Goal: Task Accomplishment & Management: Manage account settings

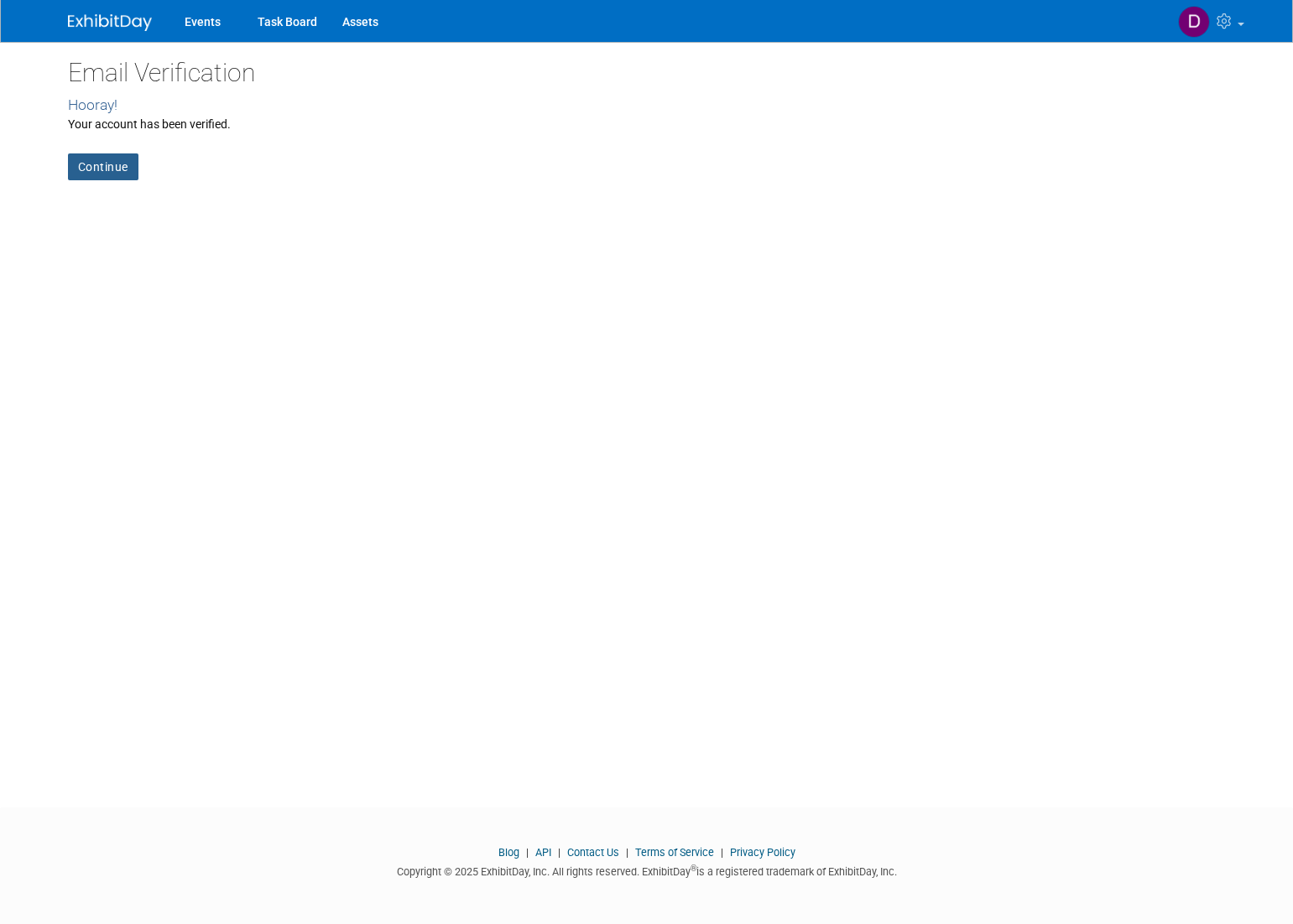
click at [106, 166] on link "Continue" at bounding box center [102, 166] width 70 height 27
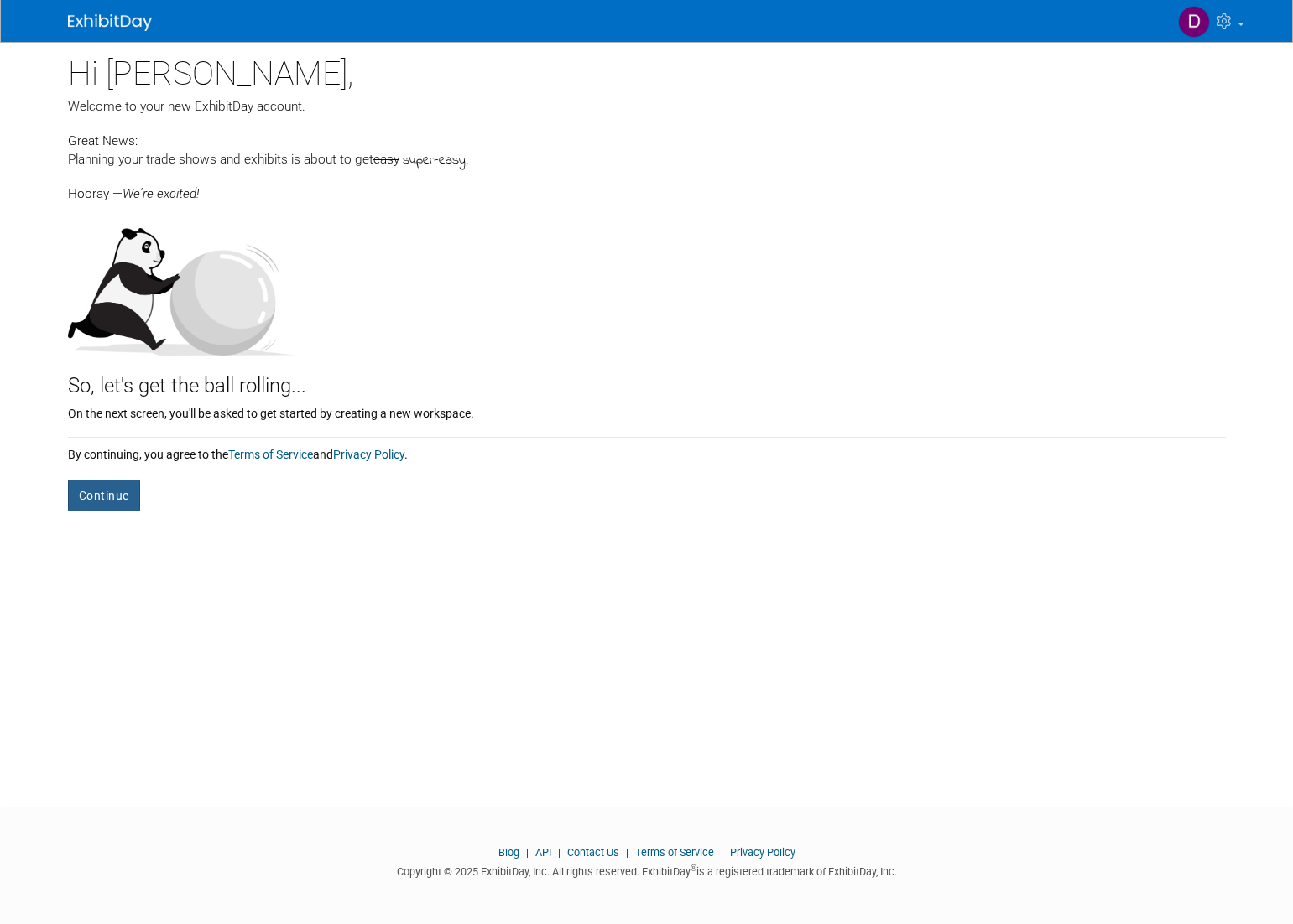
click at [107, 490] on button "Continue" at bounding box center [103, 495] width 72 height 32
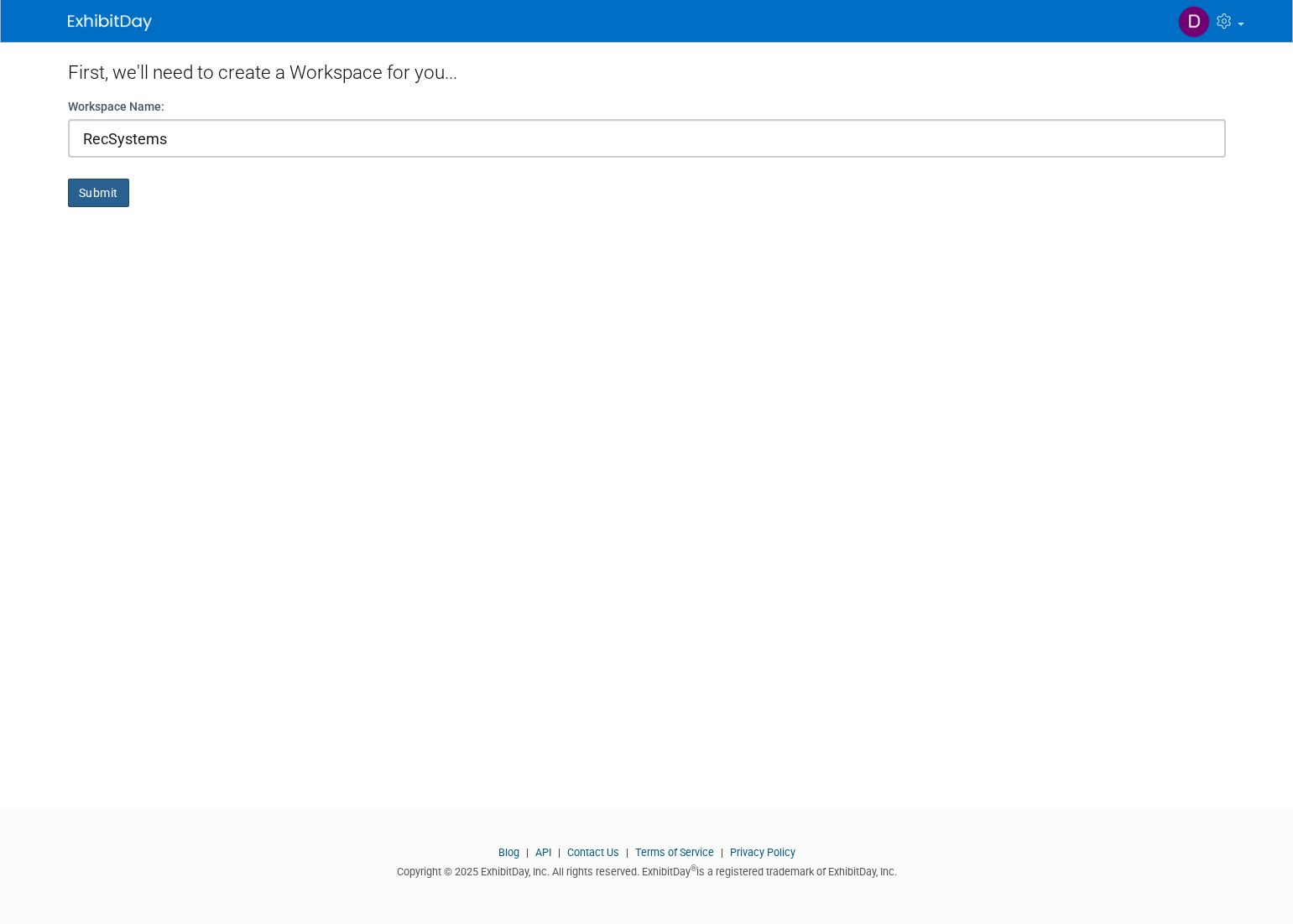
type input "RecSystems"
click at [102, 191] on button "Submit" at bounding box center [98, 192] width 61 height 28
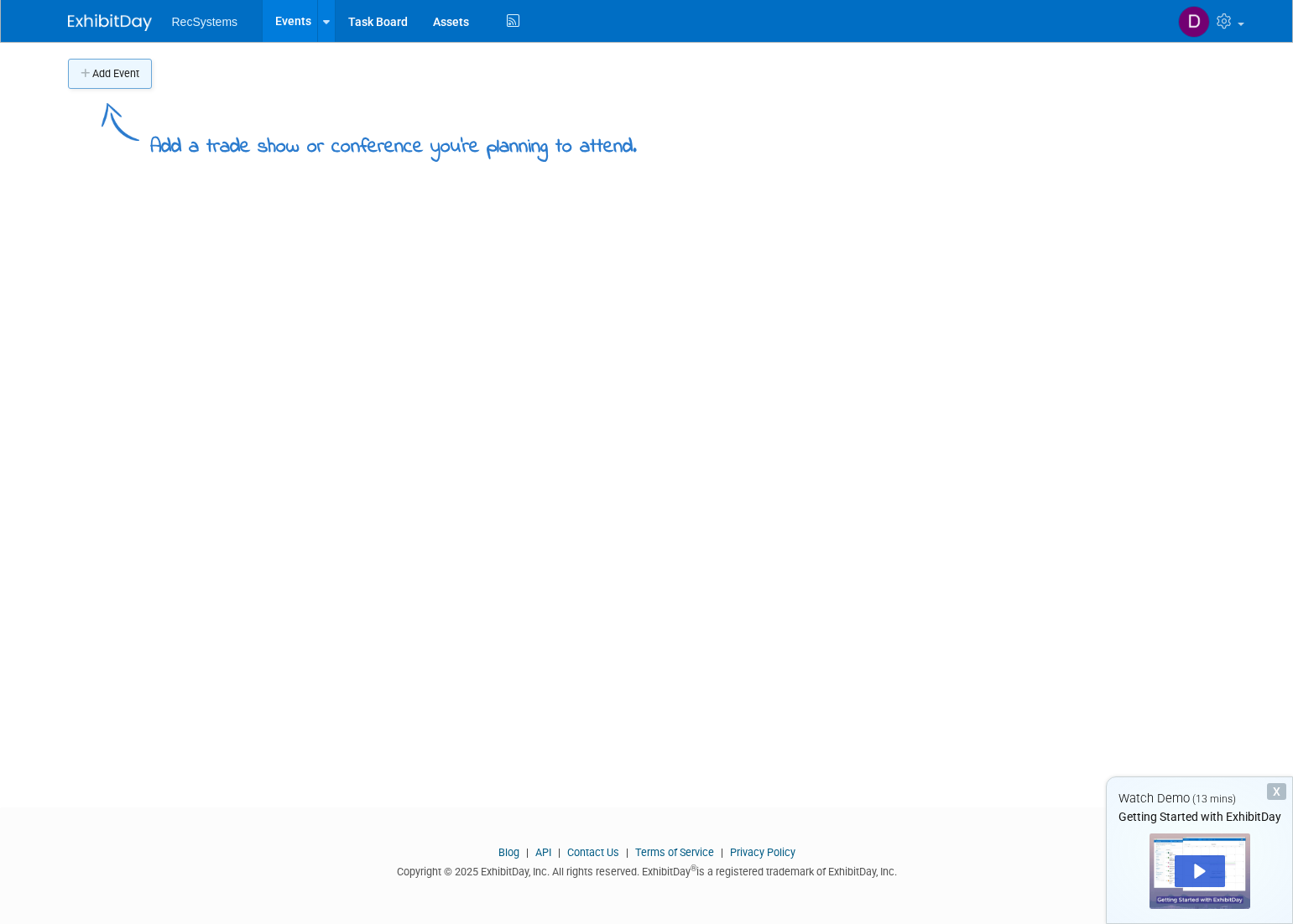
click at [117, 76] on button "Add Event" at bounding box center [110, 73] width 84 height 30
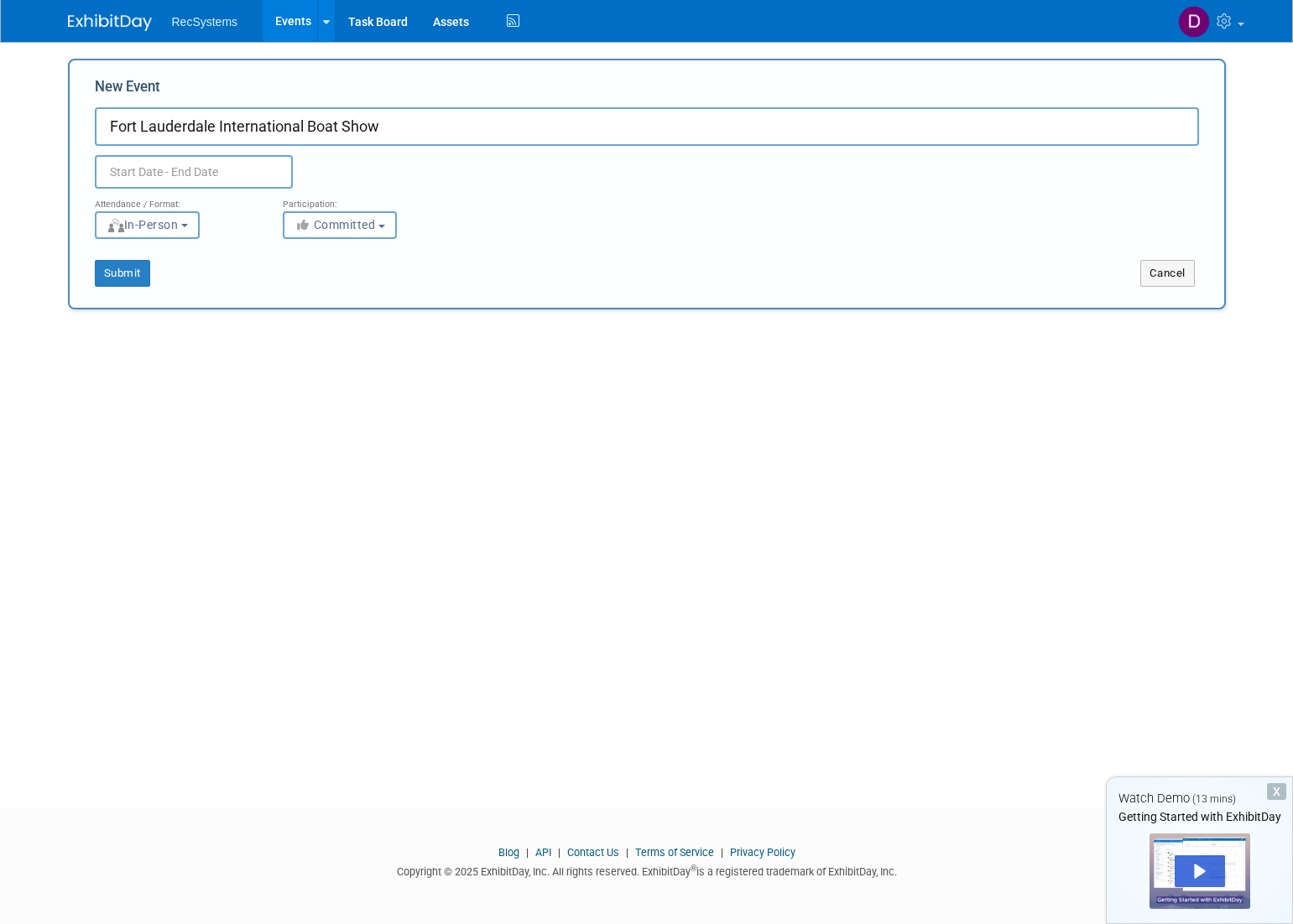
type input "Fort Lauderdale International Boat Show"
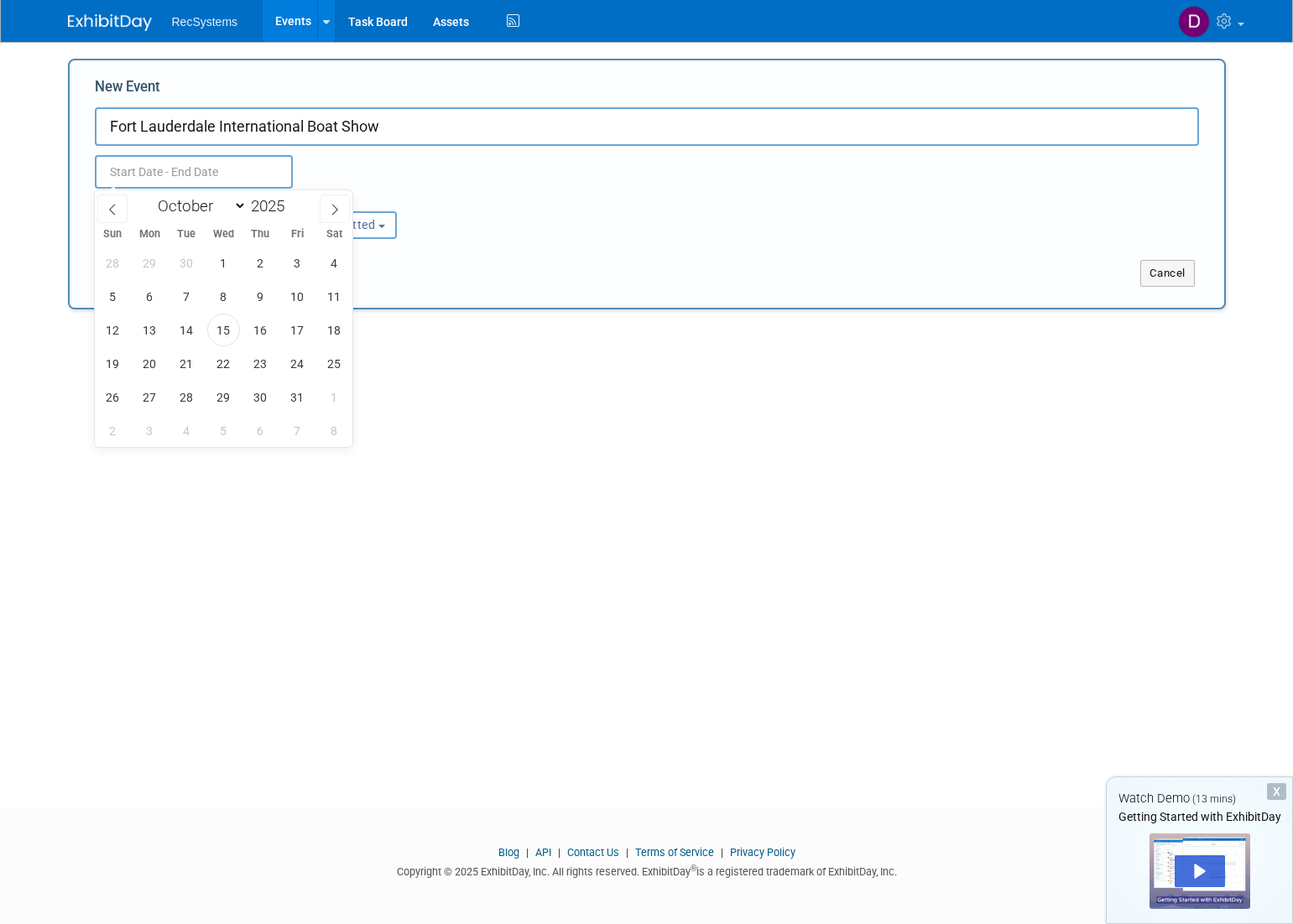
click at [117, 170] on input "text" at bounding box center [194, 172] width 198 height 34
click at [229, 400] on span "29" at bounding box center [224, 397] width 33 height 33
click at [111, 430] on span "2" at bounding box center [112, 430] width 33 height 33
type input "[DATE] to [DATE]"
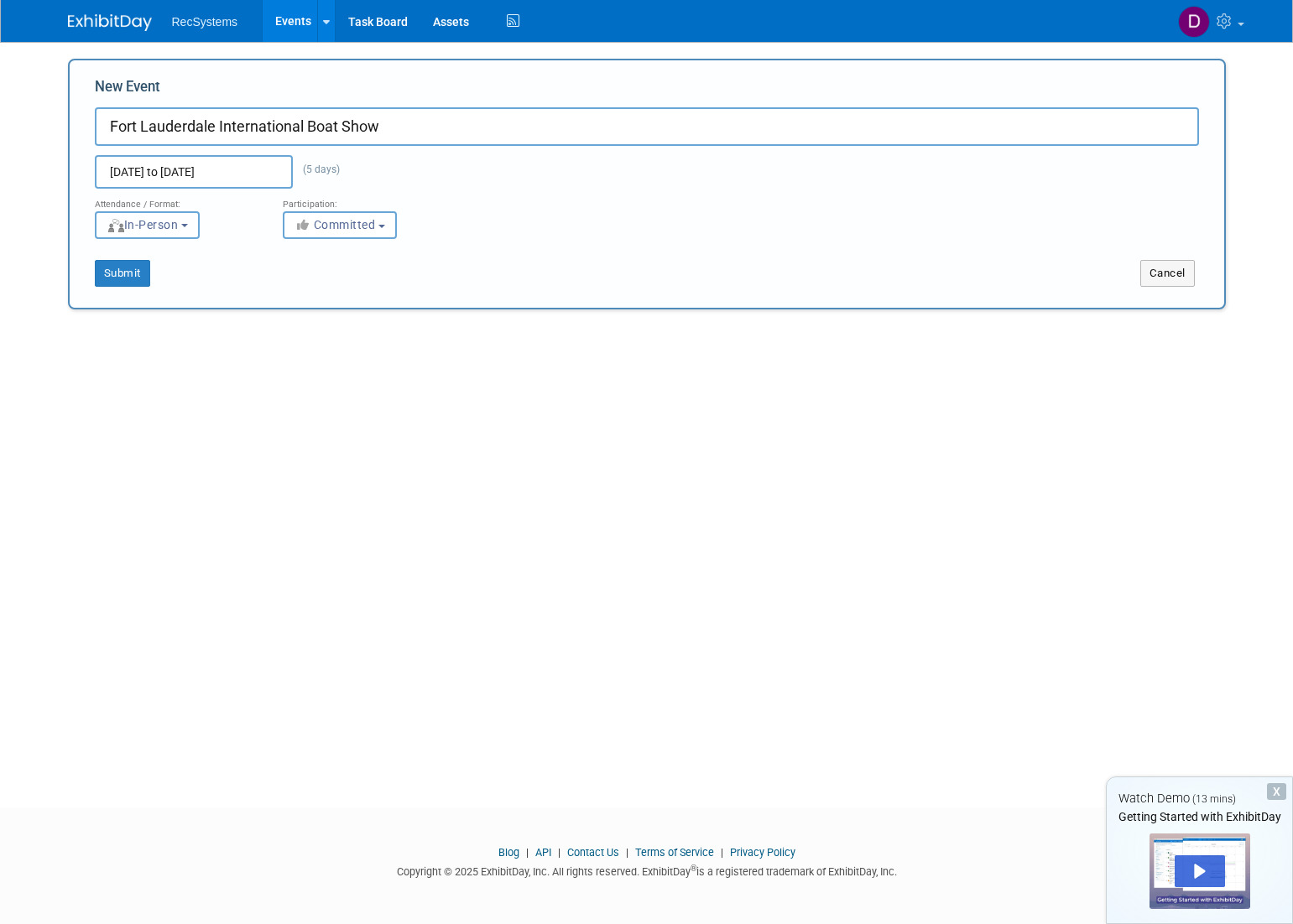
click at [158, 228] on span "In-Person" at bounding box center [143, 225] width 72 height 14
click at [177, 266] on label "In-Person" at bounding box center [153, 260] width 97 height 23
click at [111, 266] on input "In-Person" at bounding box center [105, 260] width 11 height 11
click at [321, 228] on span "Committed" at bounding box center [335, 225] width 81 height 14
click at [357, 259] on label "Committed" at bounding box center [347, 260] width 111 height 22
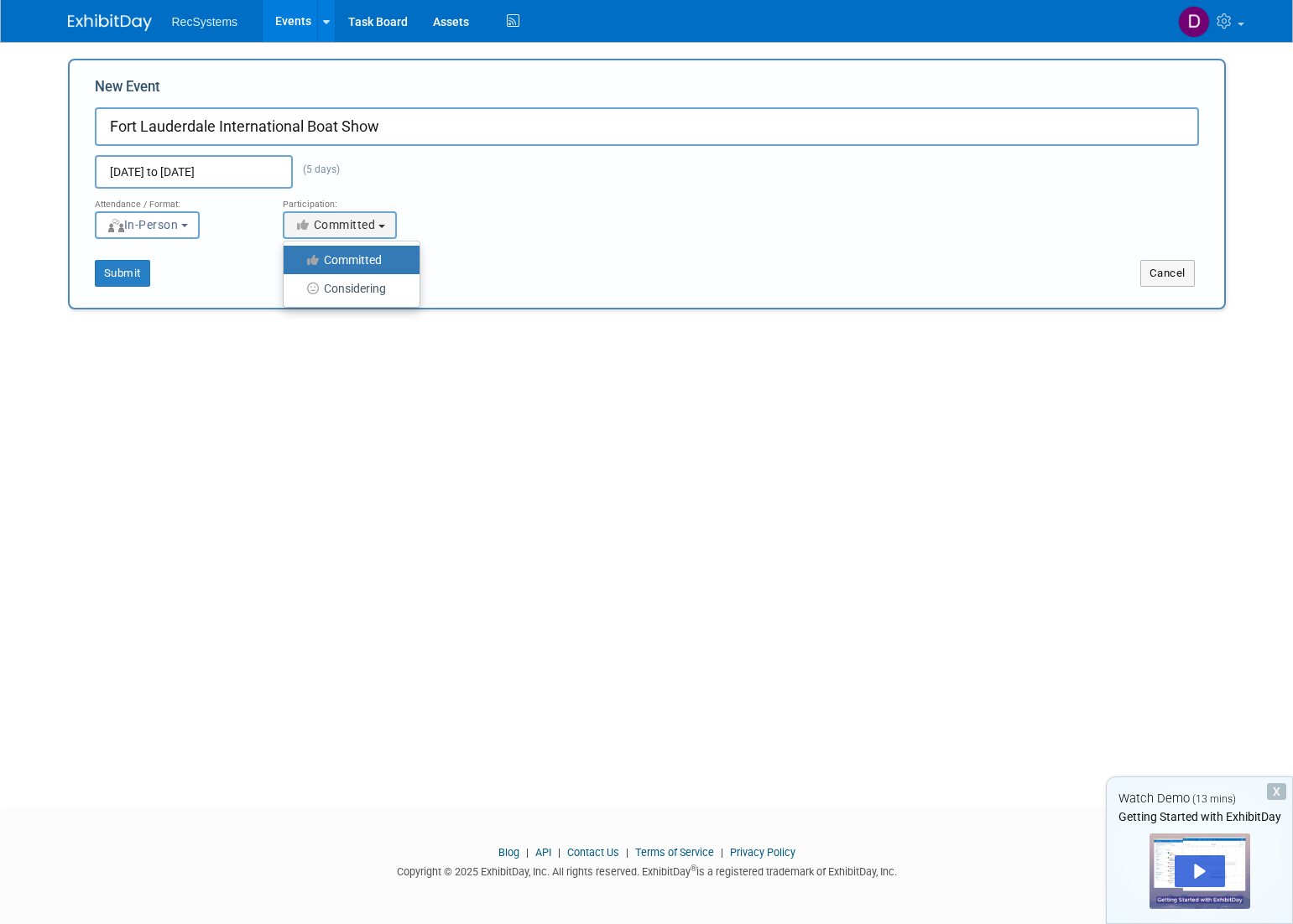
click at [299, 259] on input "Committed" at bounding box center [294, 260] width 11 height 11
click at [122, 275] on button "Submit" at bounding box center [123, 272] width 56 height 27
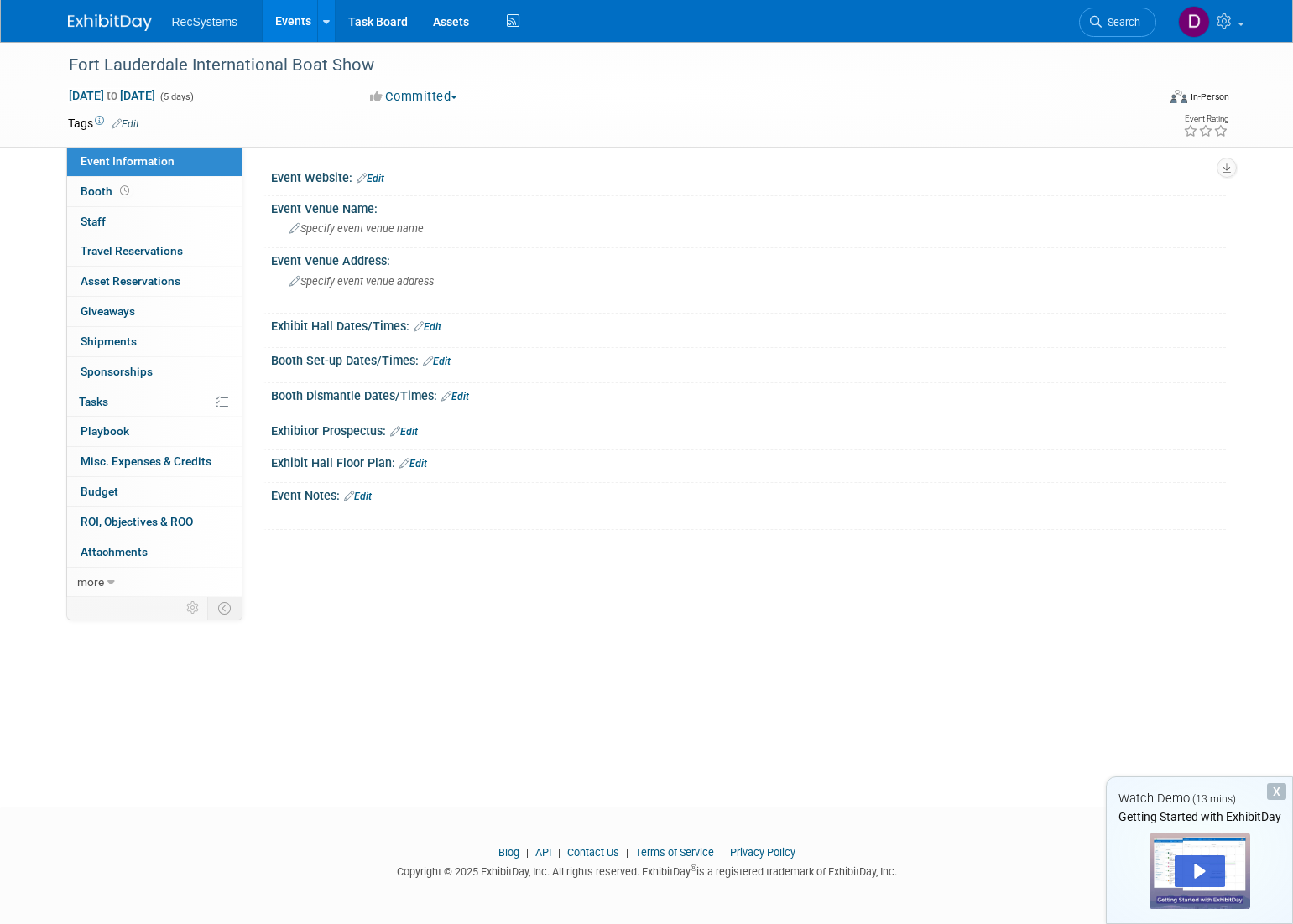
click at [372, 179] on link "Edit" at bounding box center [370, 178] width 27 height 12
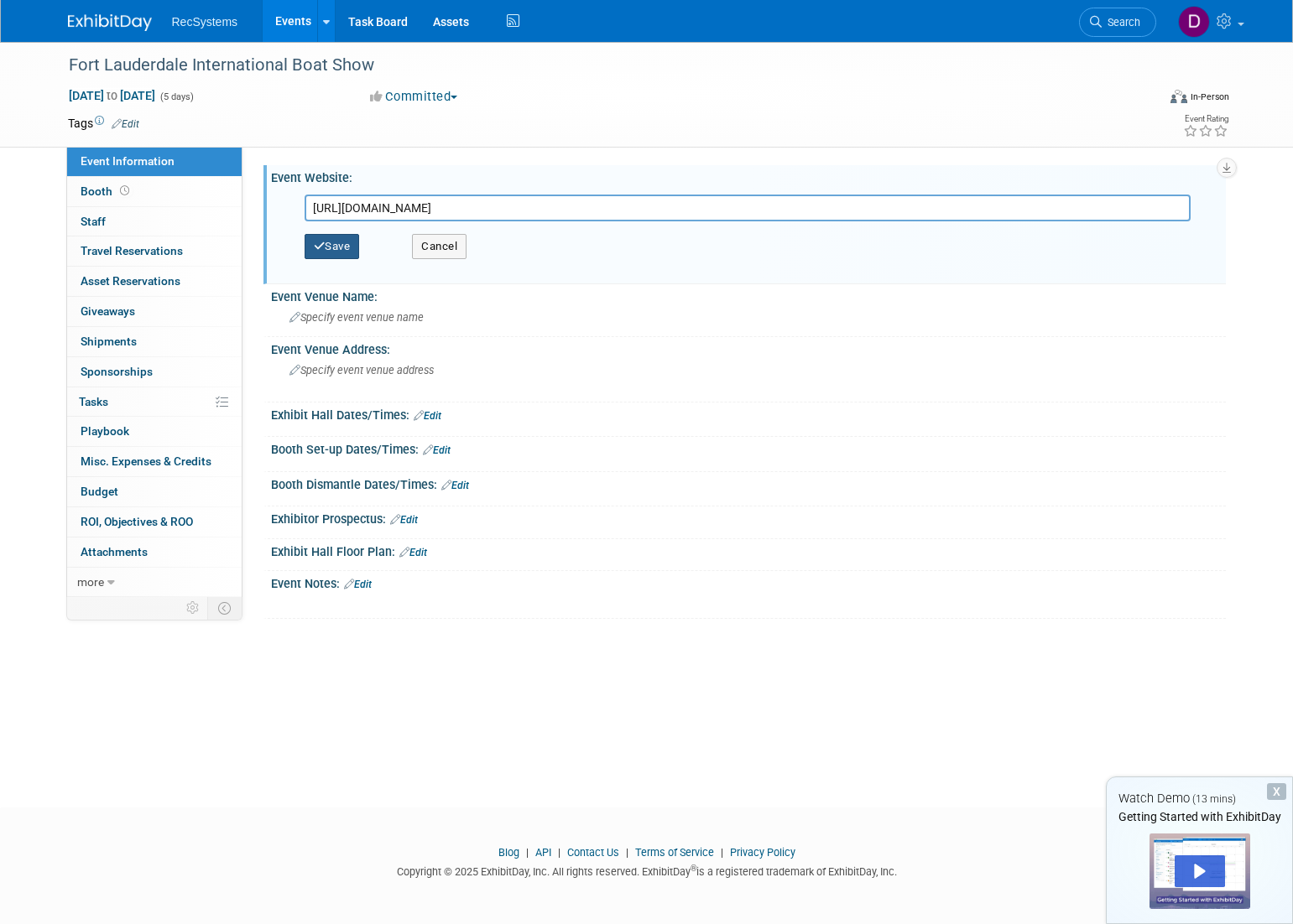
type input "https://www.flibs.com/en/home.html"
click at [340, 238] on button "Save" at bounding box center [332, 247] width 56 height 26
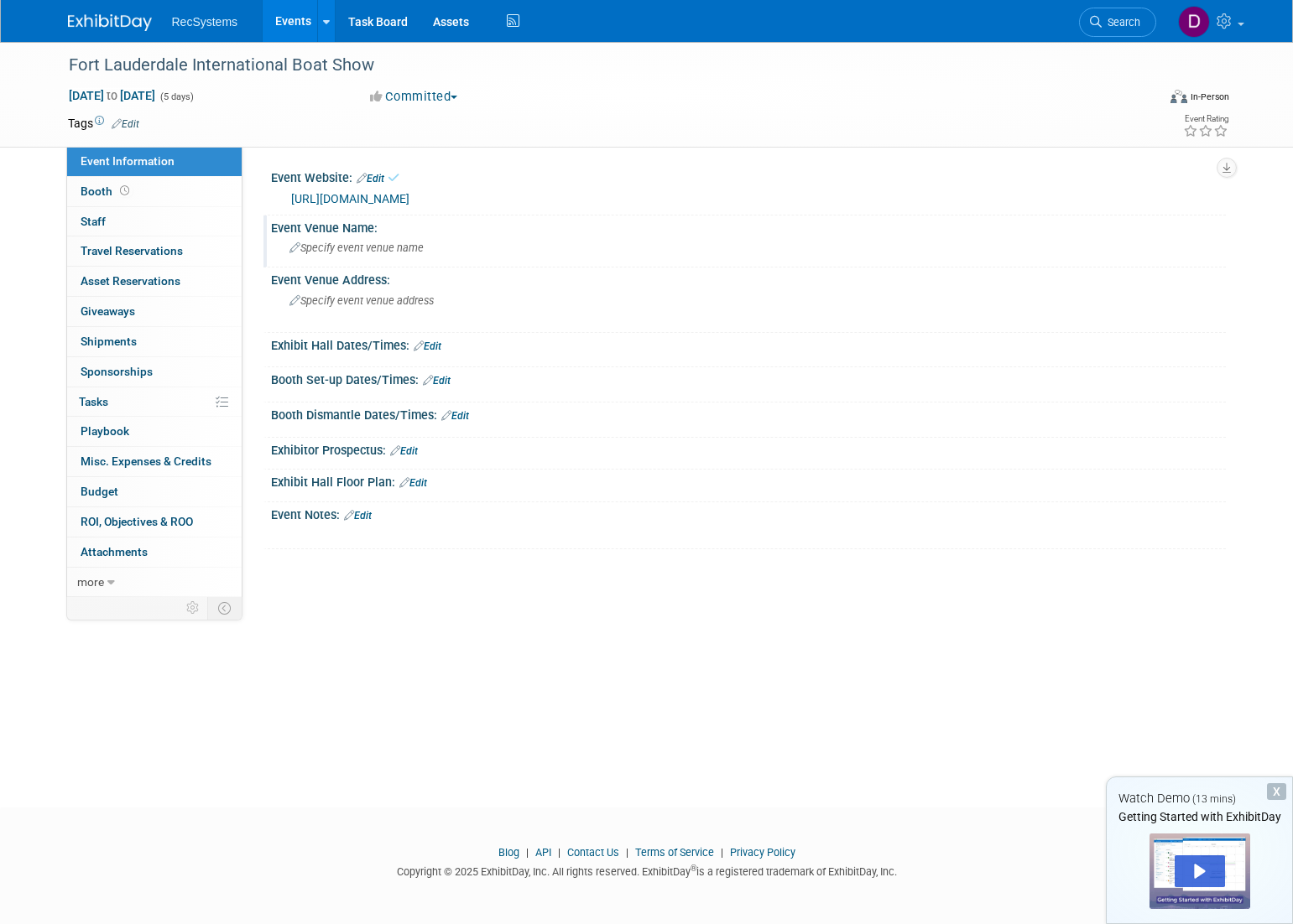
click at [314, 250] on span "Specify event venue name" at bounding box center [356, 248] width 134 height 13
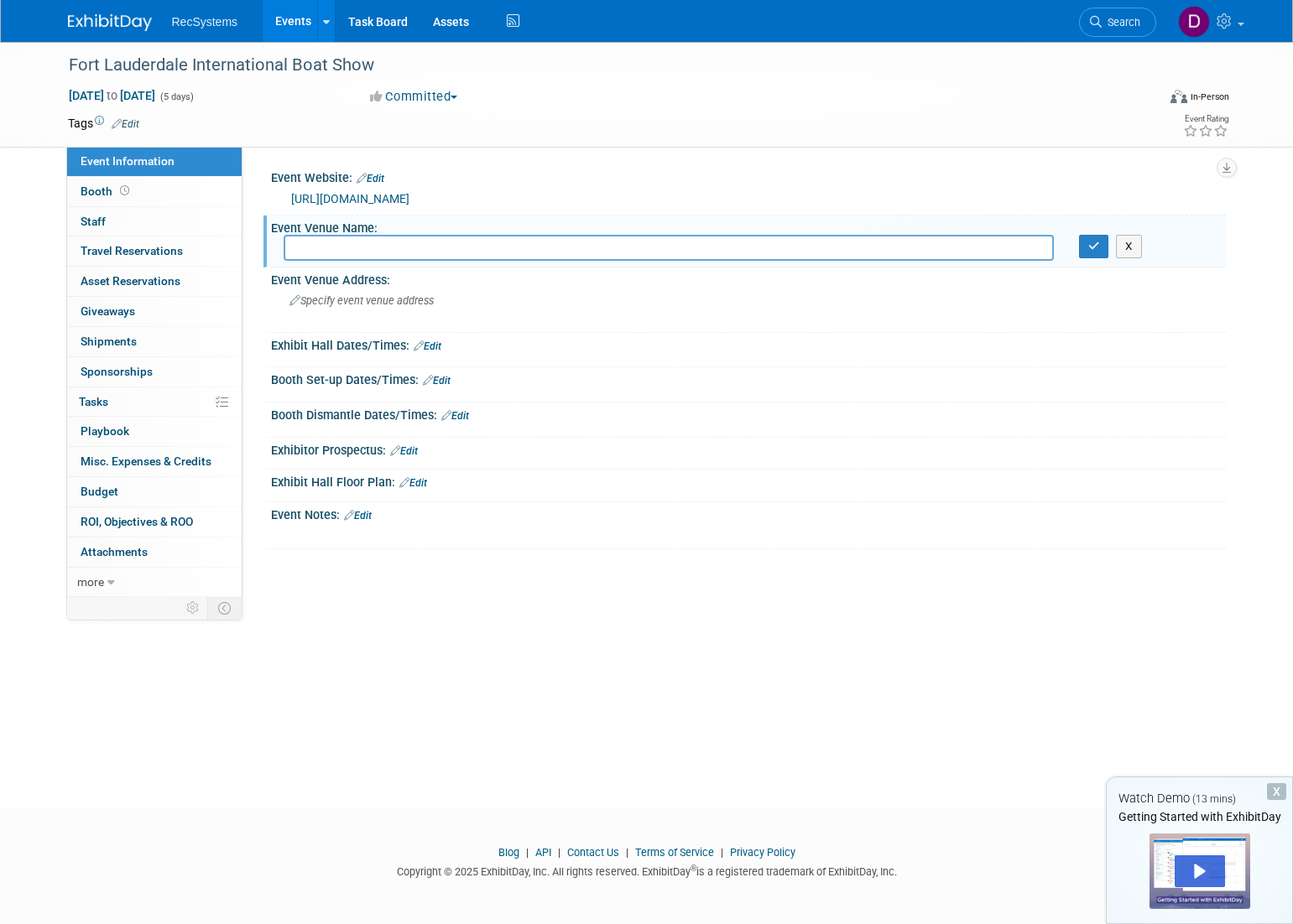
click at [293, 248] on input "text" at bounding box center [668, 248] width 770 height 26
paste input "BAHIA MAR LAND & BOOTH SALES CONTACTS"
click at [571, 241] on input "BAHIA MAR LAND & BOOTH SALES CONTACTS" at bounding box center [668, 248] width 770 height 26
type input "BAHIA MAR L"
drag, startPoint x: 422, startPoint y: 246, endPoint x: 262, endPoint y: 239, distance: 160.2
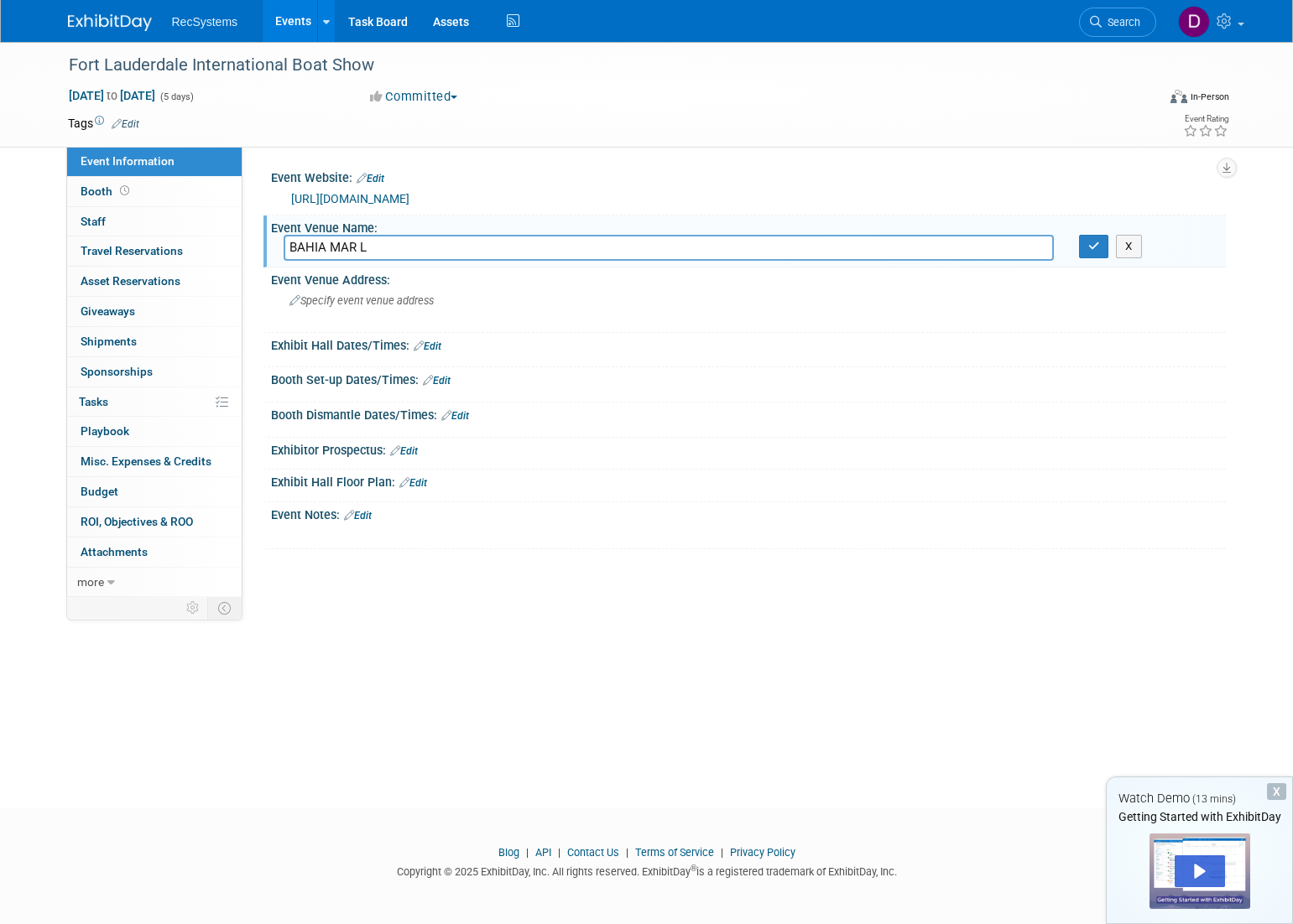
click at [263, 239] on div "Event Venue Name: BAHIA MAR L X" at bounding box center [744, 242] width 962 height 53
paste input "Bahia Mar Yachting Center"
type input "Bahia Mar Yachting Center"
drag, startPoint x: 1096, startPoint y: 251, endPoint x: 1035, endPoint y: 247, distance: 61.1
click at [1088, 250] on button "button" at bounding box center [1094, 247] width 30 height 24
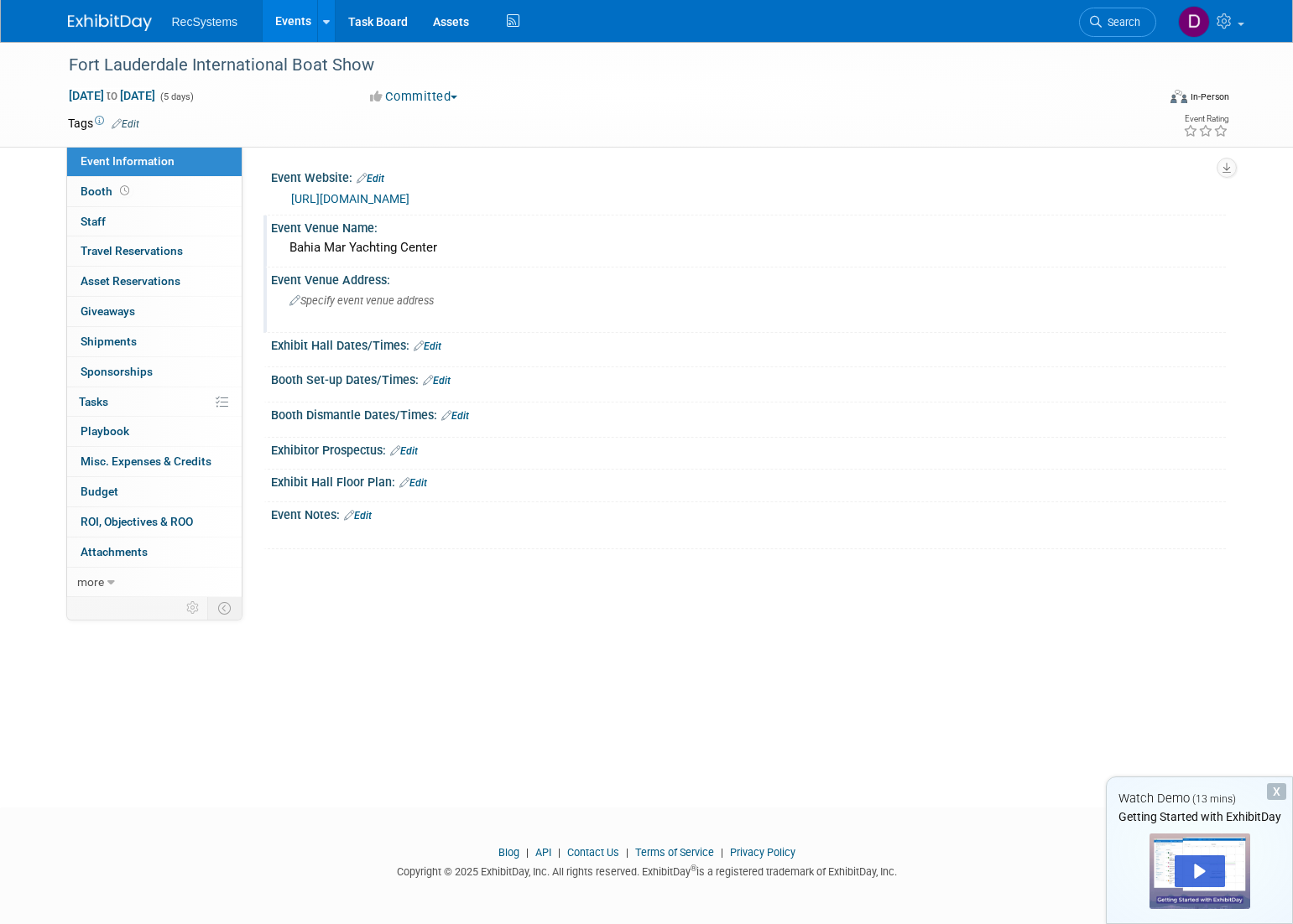
click at [299, 310] on div "Specify event venue address" at bounding box center [469, 307] width 372 height 38
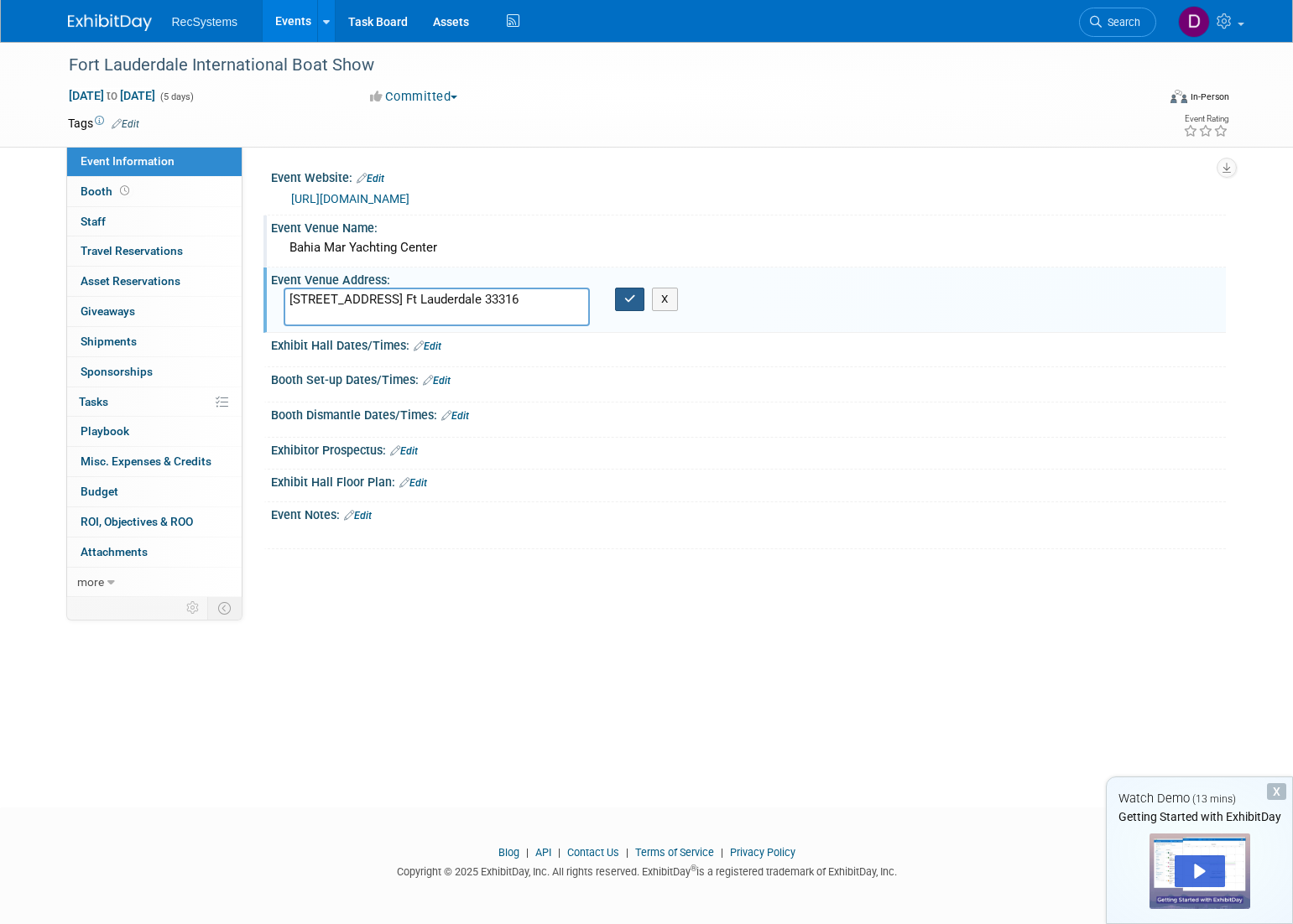
type textarea "801 Seabreeze Blvd. Ft Lauderdale 33316"
click at [630, 289] on button "button" at bounding box center [629, 300] width 30 height 24
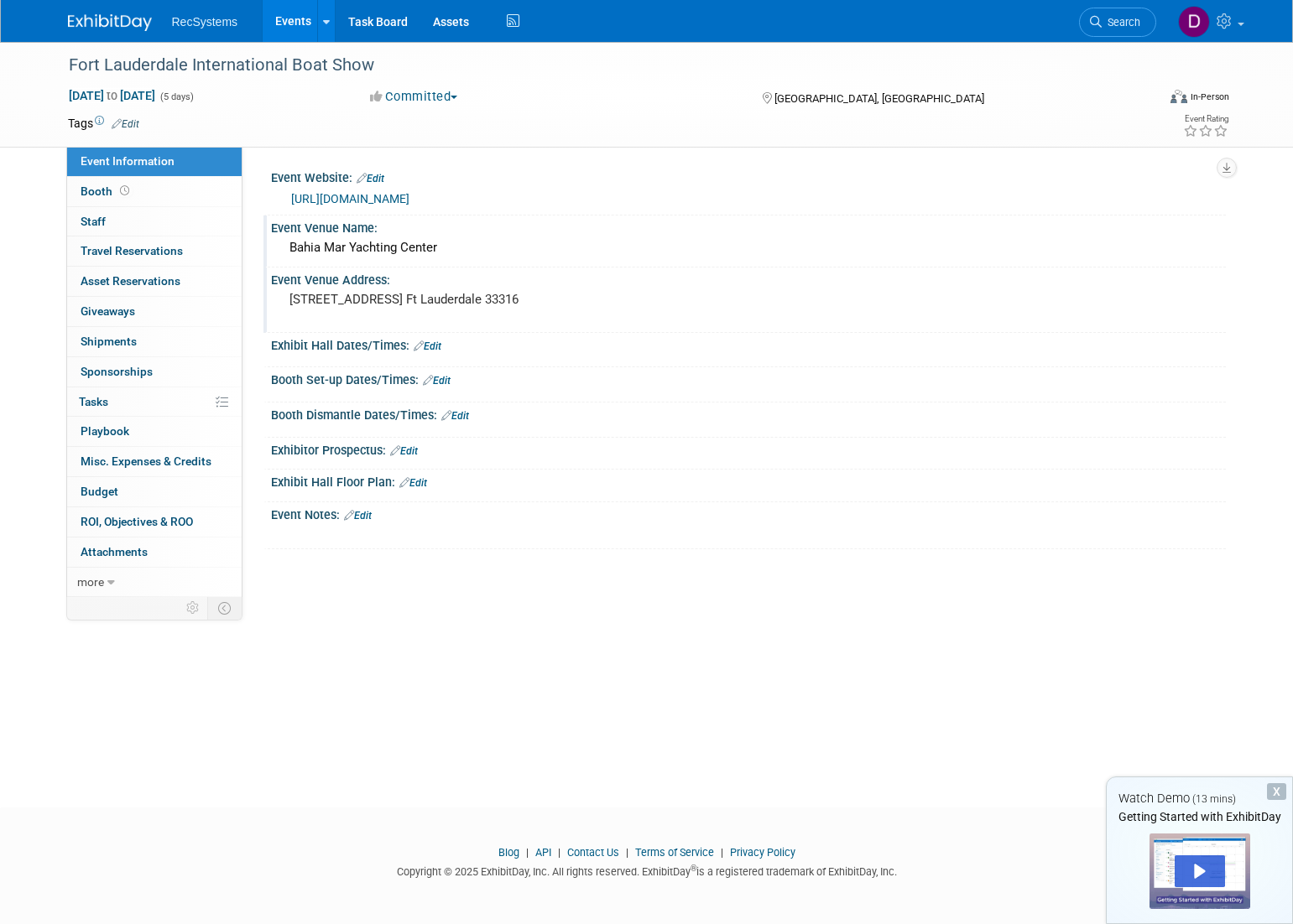
click at [432, 348] on link "Edit" at bounding box center [427, 345] width 27 height 12
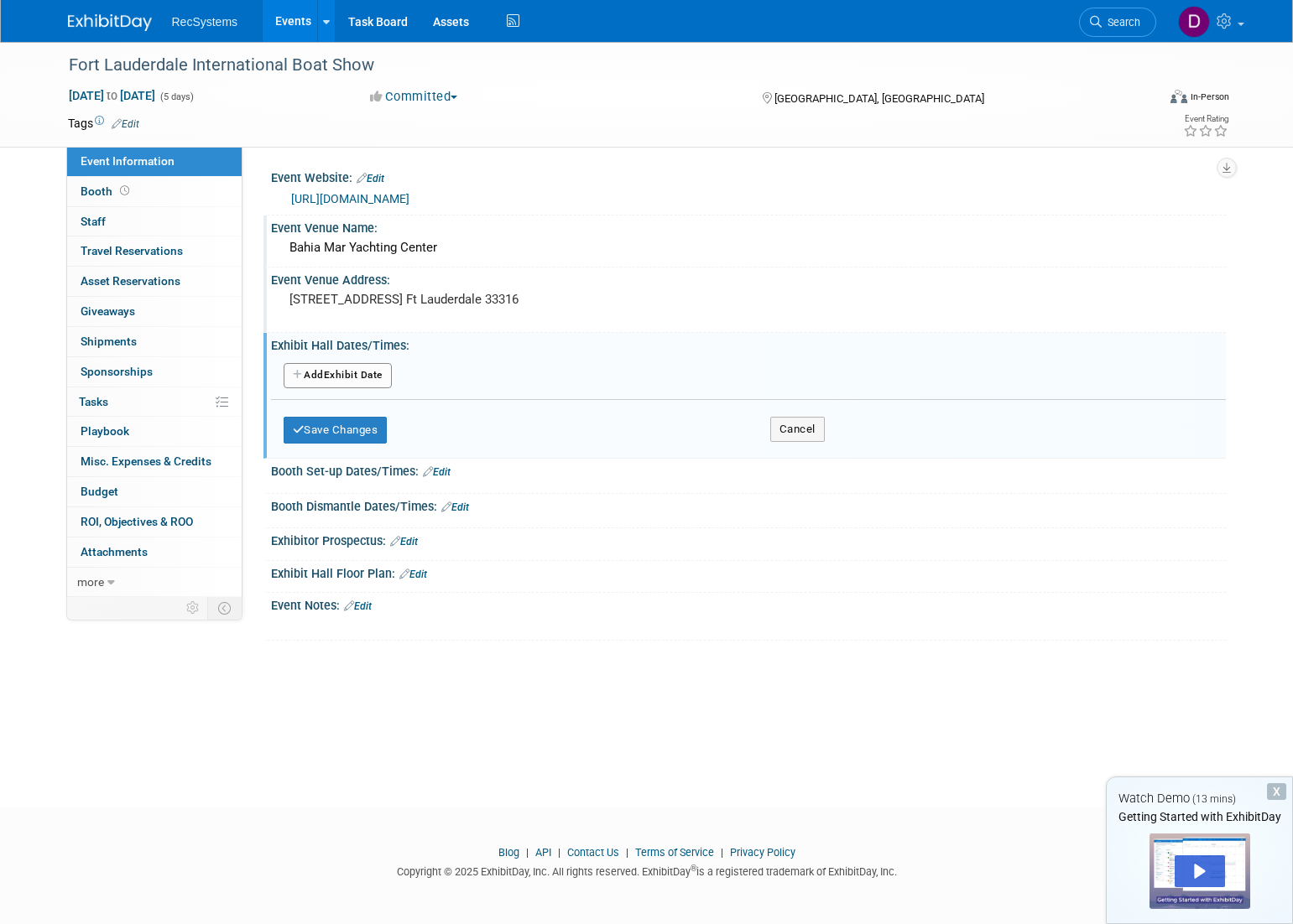
click at [324, 370] on button "Add Another Exhibit Date" at bounding box center [337, 376] width 108 height 26
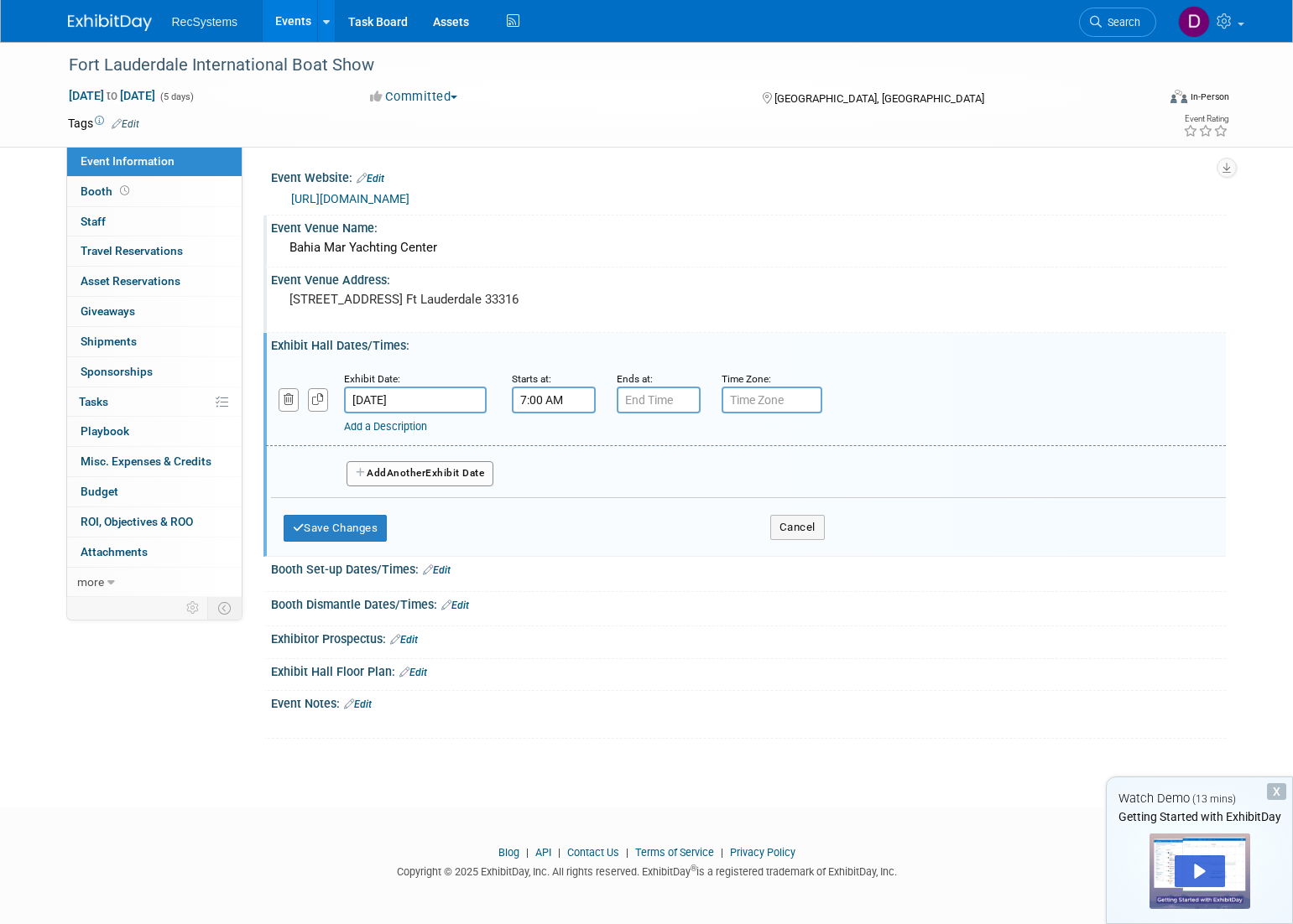
click at [526, 402] on input "7:00 AM" at bounding box center [554, 399] width 84 height 27
click at [545, 473] on span "07" at bounding box center [550, 476] width 32 height 30
click at [550, 436] on td "12" at bounding box center [542, 442] width 54 height 46
click at [703, 483] on button "AM" at bounding box center [697, 476] width 30 height 28
type input "12:00 PM"
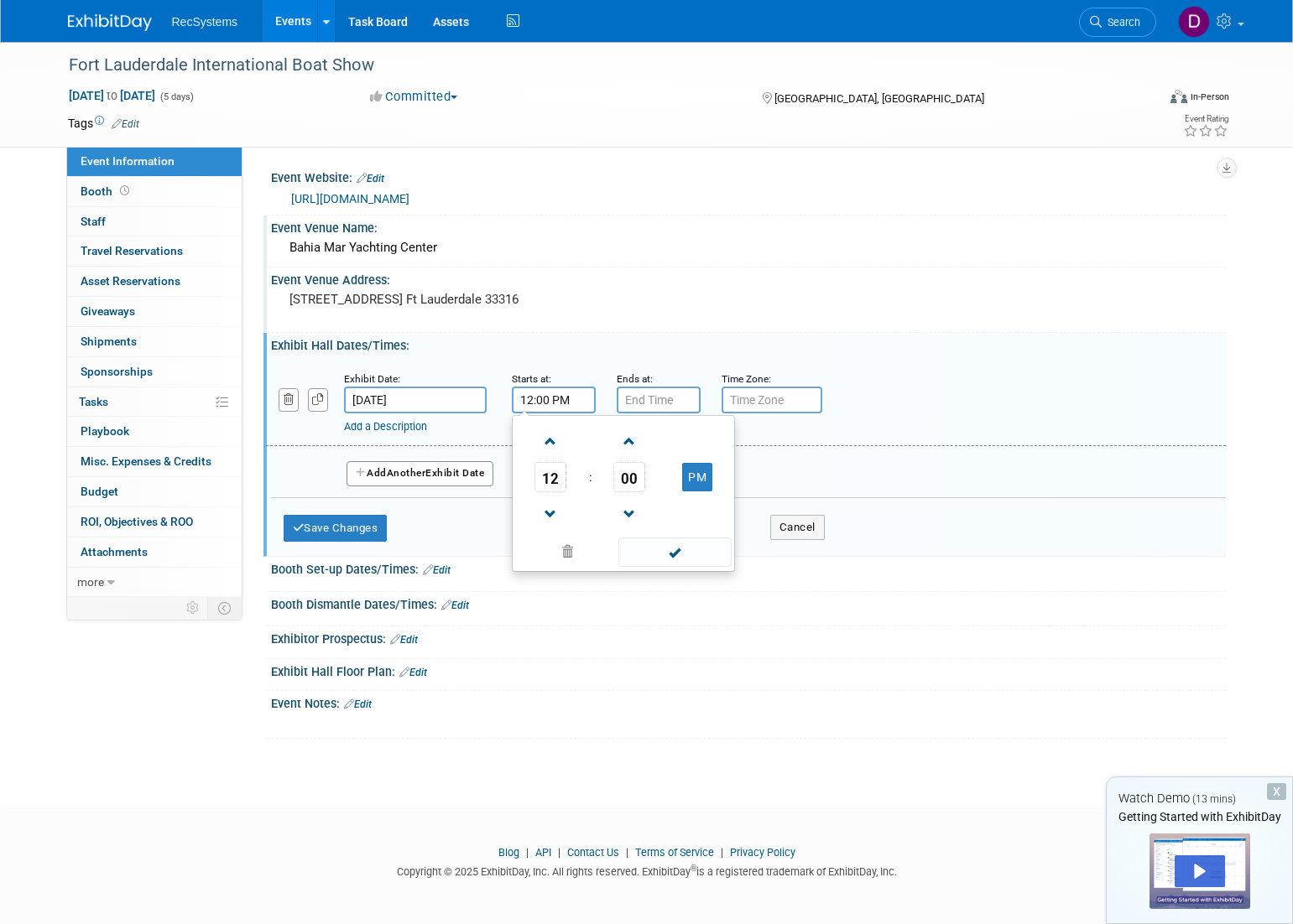
type input "7:00 PM"
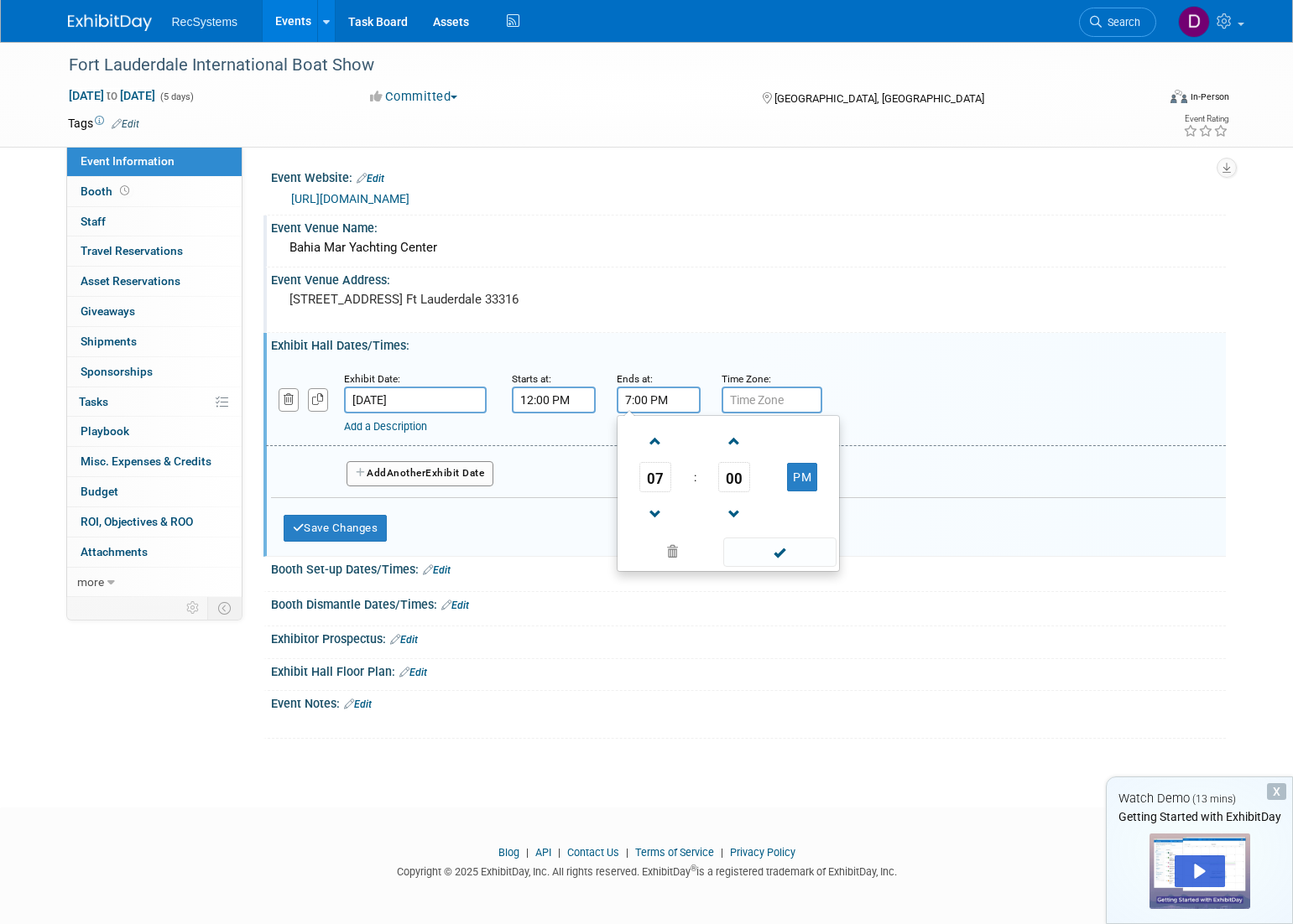
click at [625, 402] on input "7:00 PM" at bounding box center [658, 399] width 84 height 27
click at [780, 553] on span at bounding box center [780, 552] width 113 height 29
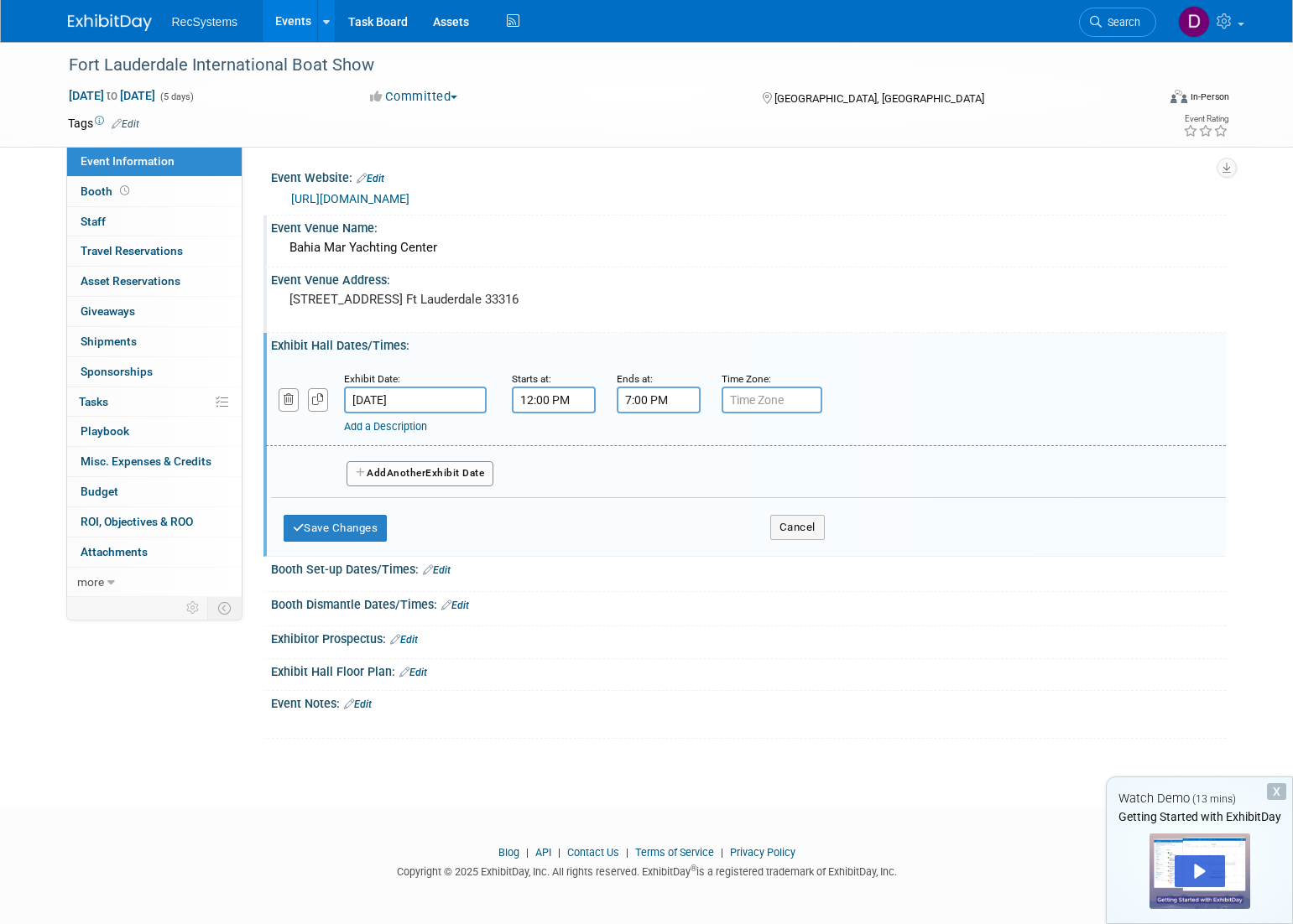
click at [734, 403] on input "text" at bounding box center [772, 399] width 101 height 27
type input "EST"
click at [419, 473] on span "Another" at bounding box center [406, 473] width 39 height 12
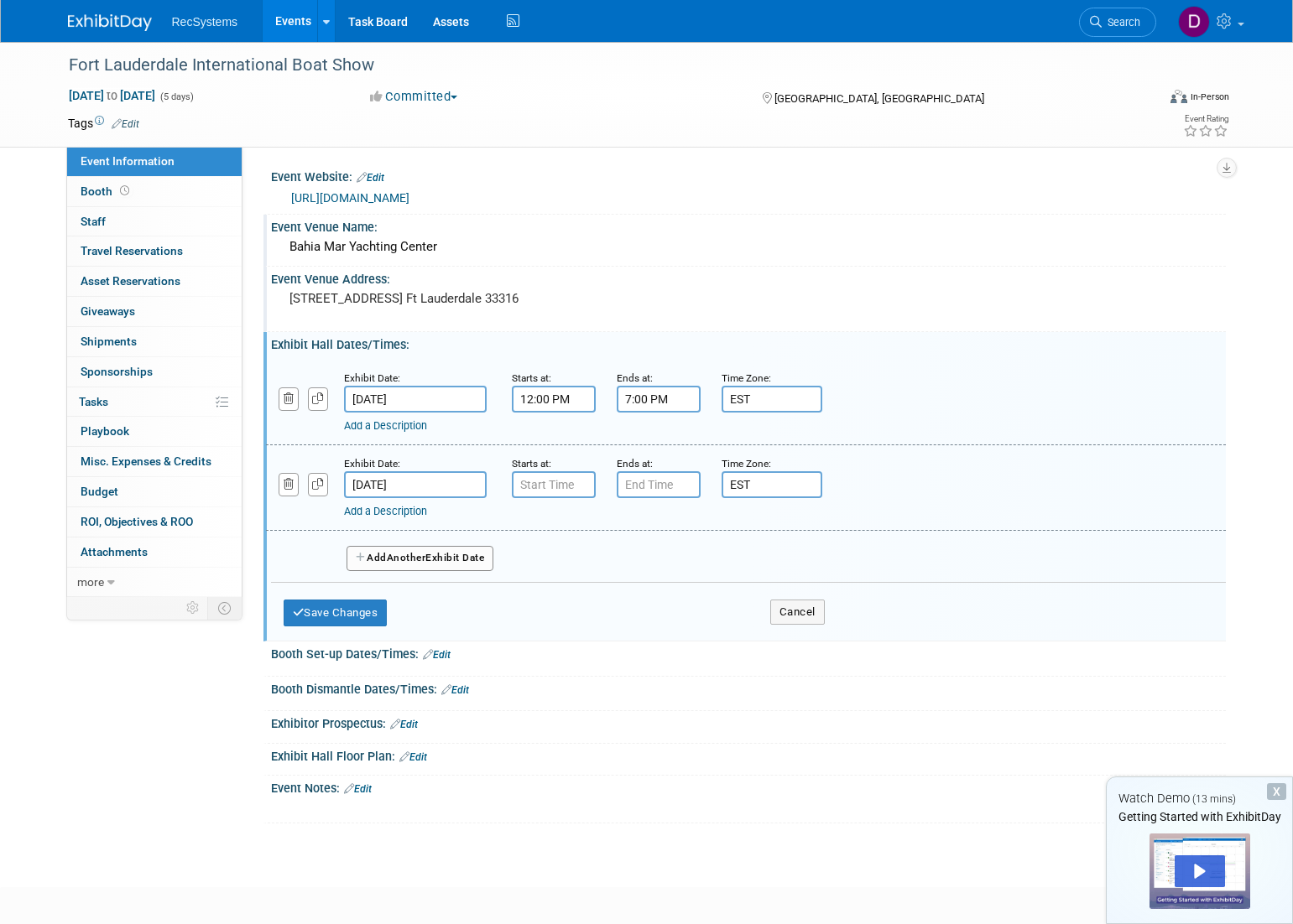
scroll to position [2, 0]
click at [537, 484] on input "7:00 AM" at bounding box center [554, 483] width 84 height 27
click at [545, 563] on span "07" at bounding box center [550, 560] width 32 height 30
drag, startPoint x: 657, startPoint y: 612, endPoint x: 634, endPoint y: 502, distance: 112.4
click at [656, 610] on td "10" at bounding box center [650, 616] width 54 height 46
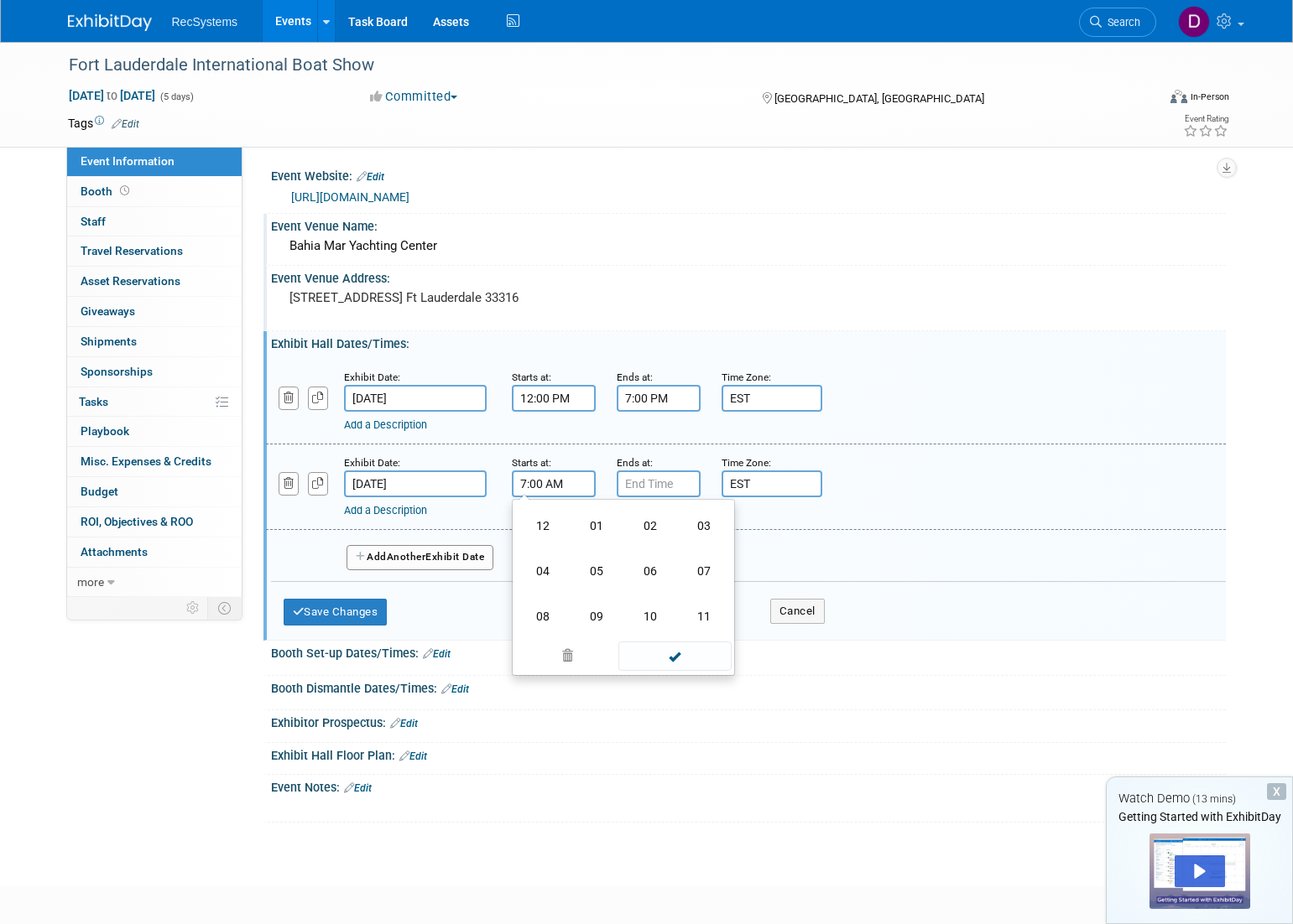
type input "10:00 AM"
type input "7:00 PM"
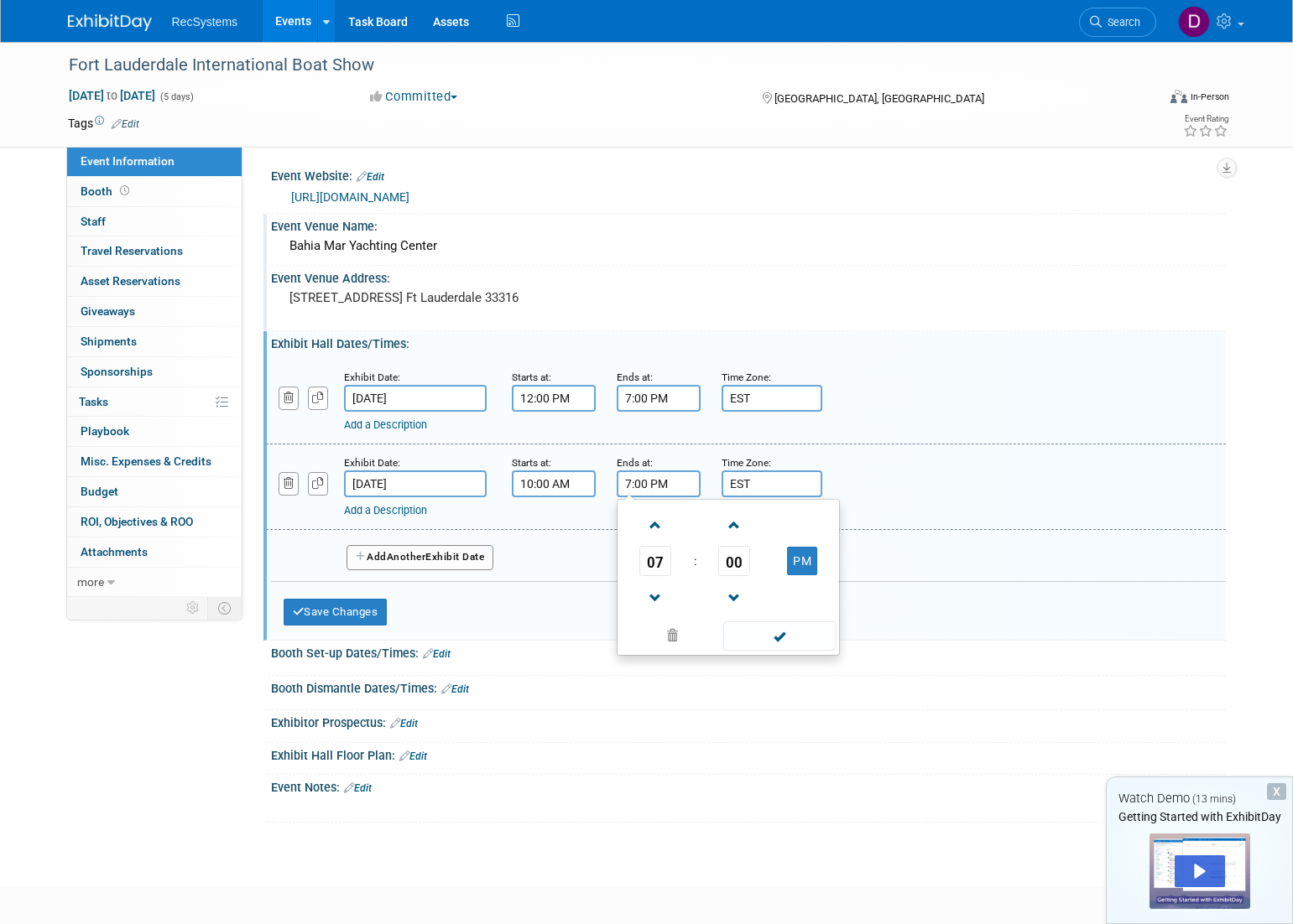
click at [632, 482] on input "7:00 PM" at bounding box center [658, 483] width 84 height 27
click at [568, 515] on div "Add a Description" at bounding box center [702, 510] width 717 height 16
click at [452, 555] on button "Add Another Exhibit Date" at bounding box center [420, 558] width 147 height 26
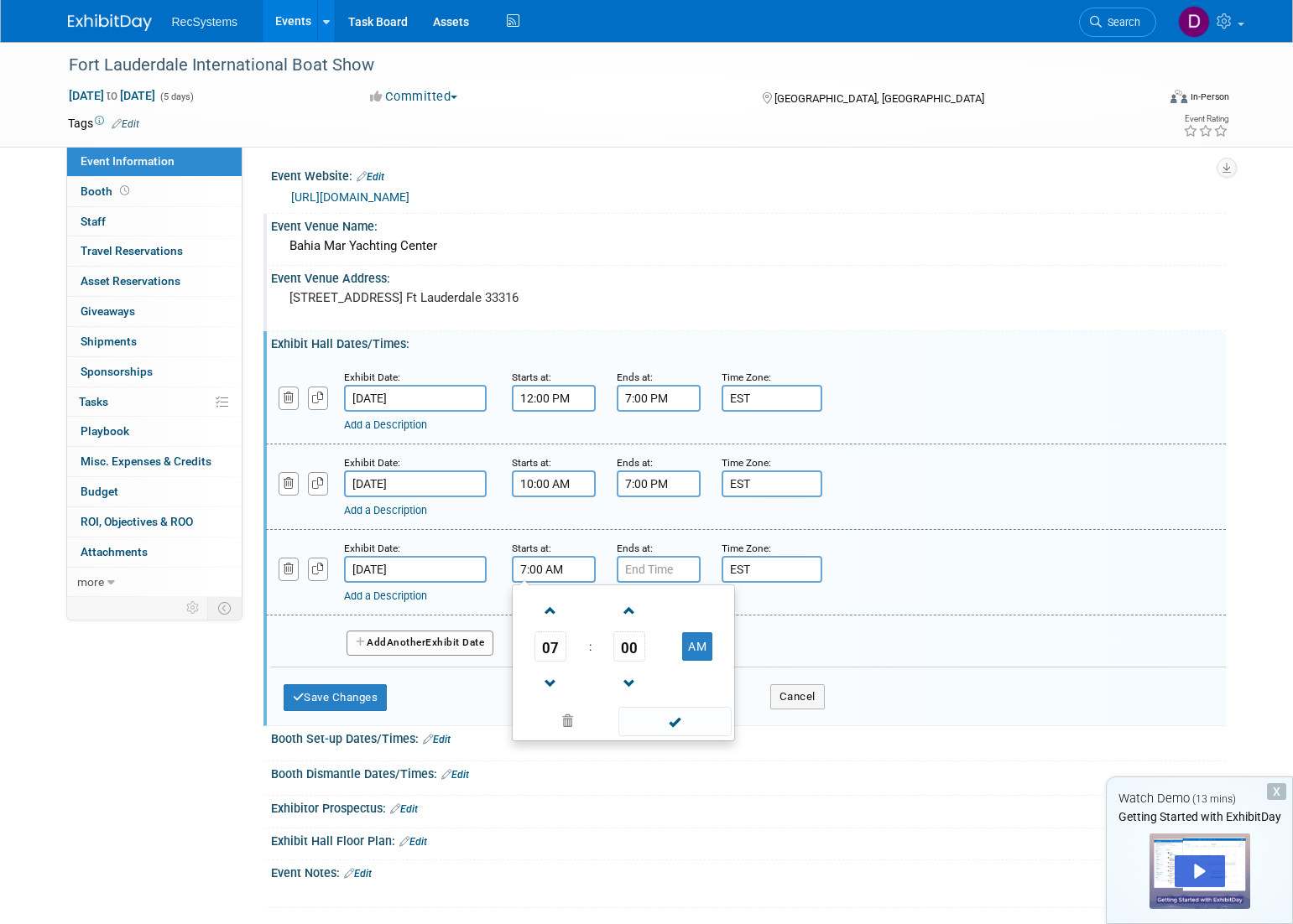
click at [558, 568] on input "7:00 AM" at bounding box center [554, 568] width 84 height 27
click at [550, 645] on span "07" at bounding box center [550, 646] width 32 height 30
drag, startPoint x: 647, startPoint y: 697, endPoint x: 649, endPoint y: 598, distance: 99.0
click at [647, 696] on td "10" at bounding box center [650, 702] width 54 height 46
type input "10:00 AM"
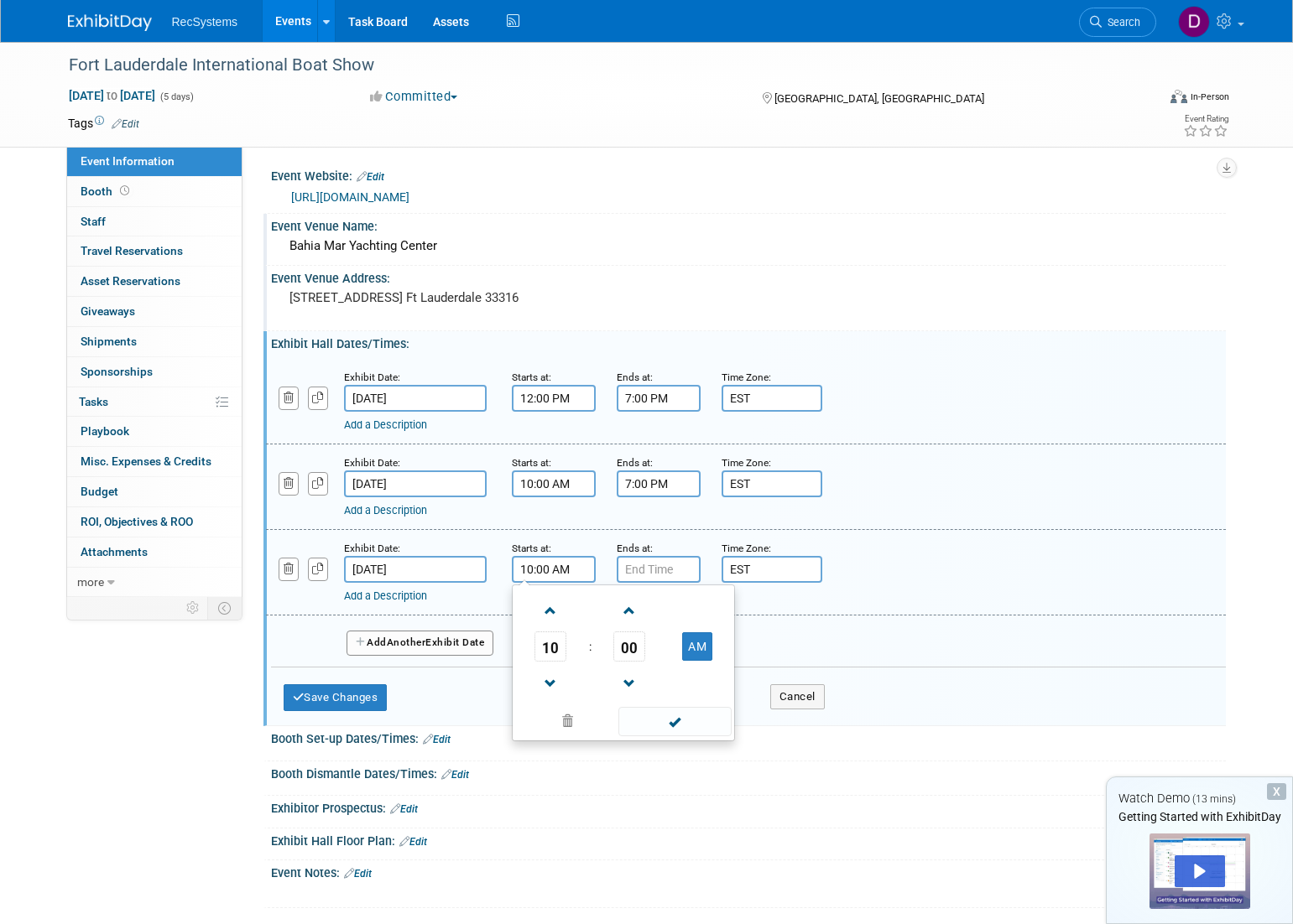
type input "7:00 PM"
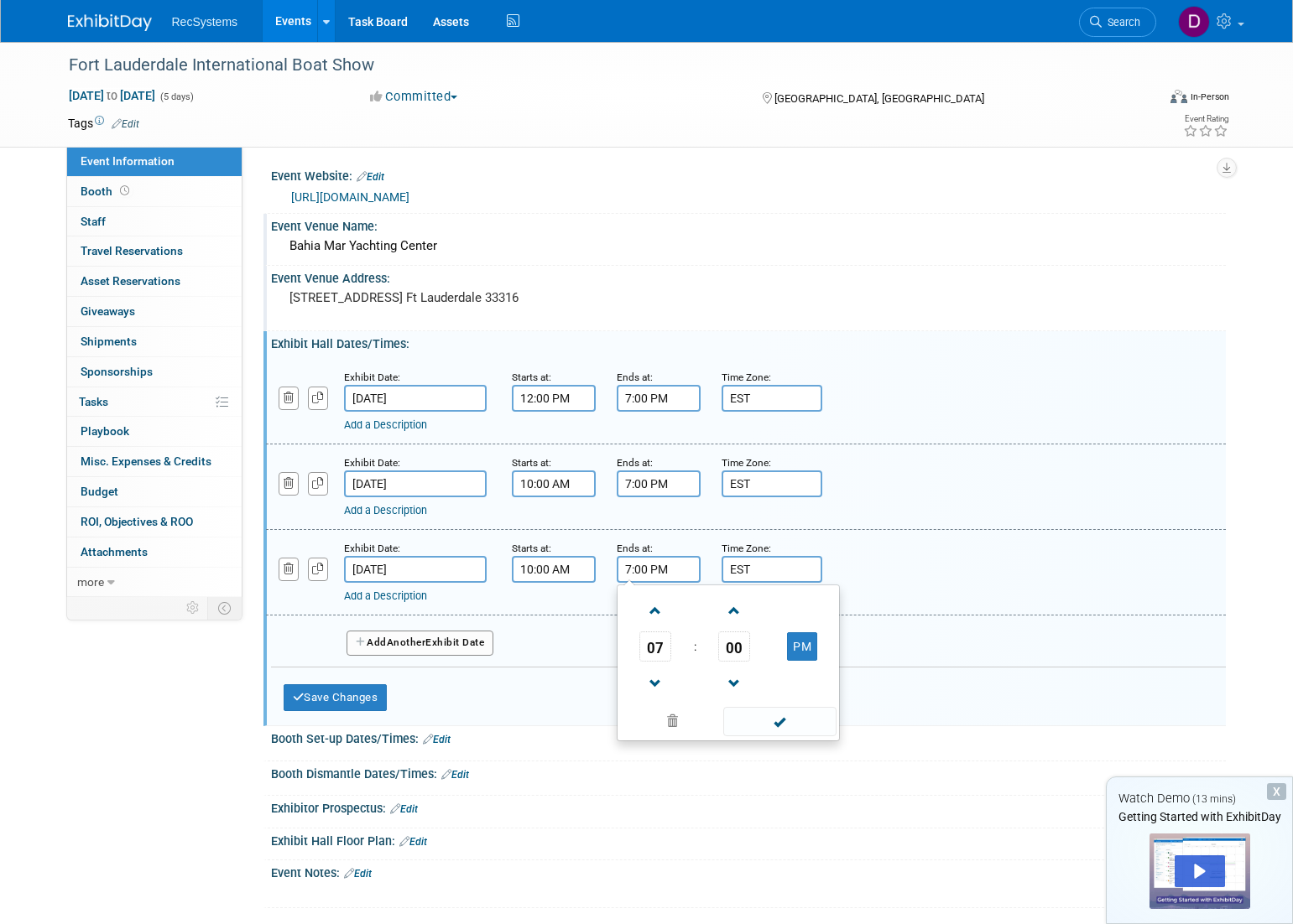
click at [668, 573] on input "7:00 PM" at bounding box center [658, 568] width 84 height 27
click at [763, 719] on span at bounding box center [780, 721] width 113 height 29
click at [390, 644] on span "Another" at bounding box center [406, 642] width 39 height 12
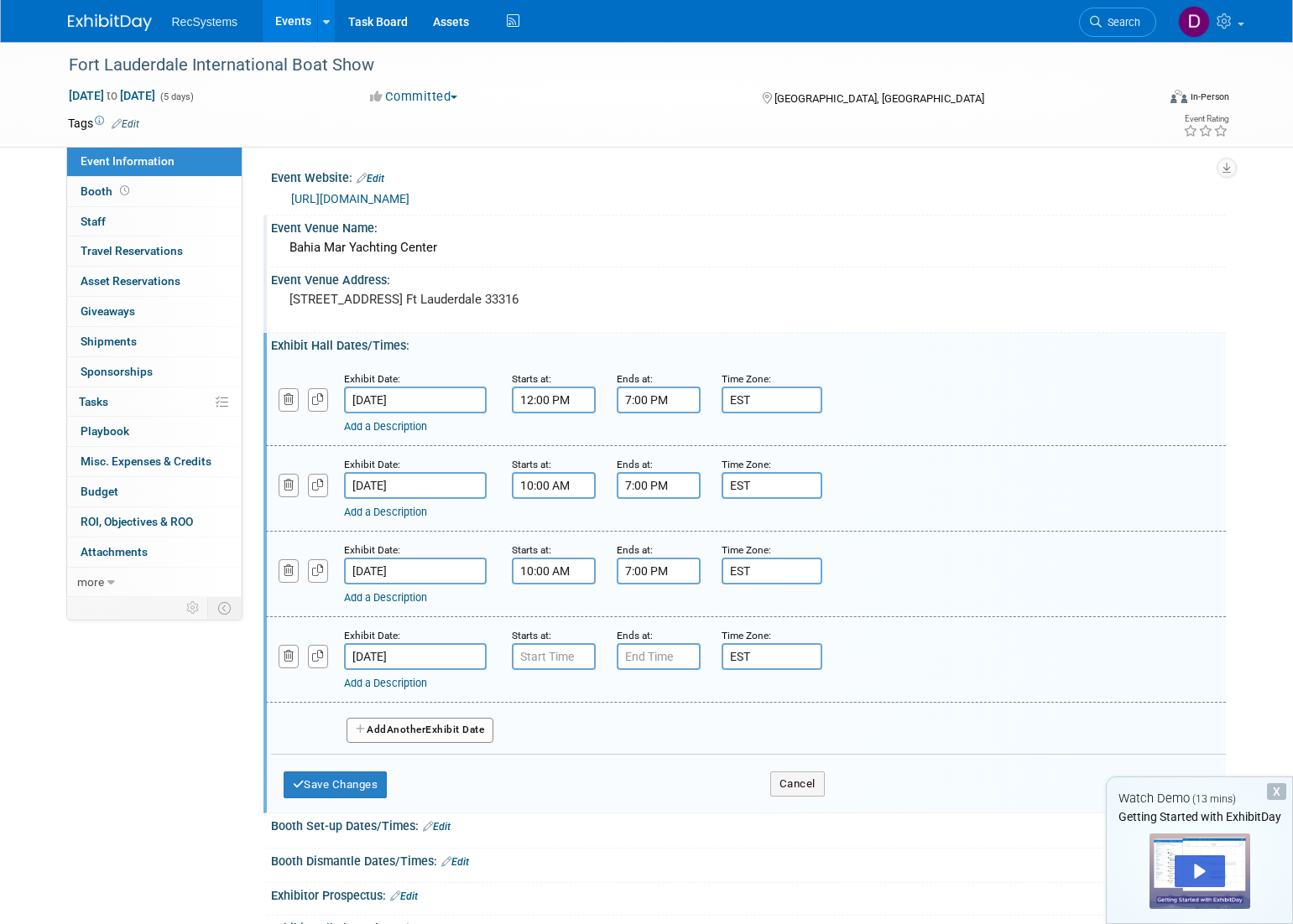
scroll to position [1, 0]
click at [563, 664] on input "7:00 AM" at bounding box center [554, 655] width 84 height 27
click at [558, 737] on span "07" at bounding box center [550, 732] width 32 height 30
drag, startPoint x: 657, startPoint y: 788, endPoint x: 666, endPoint y: 722, distance: 66.6
click at [657, 787] on td "10" at bounding box center [650, 789] width 54 height 46
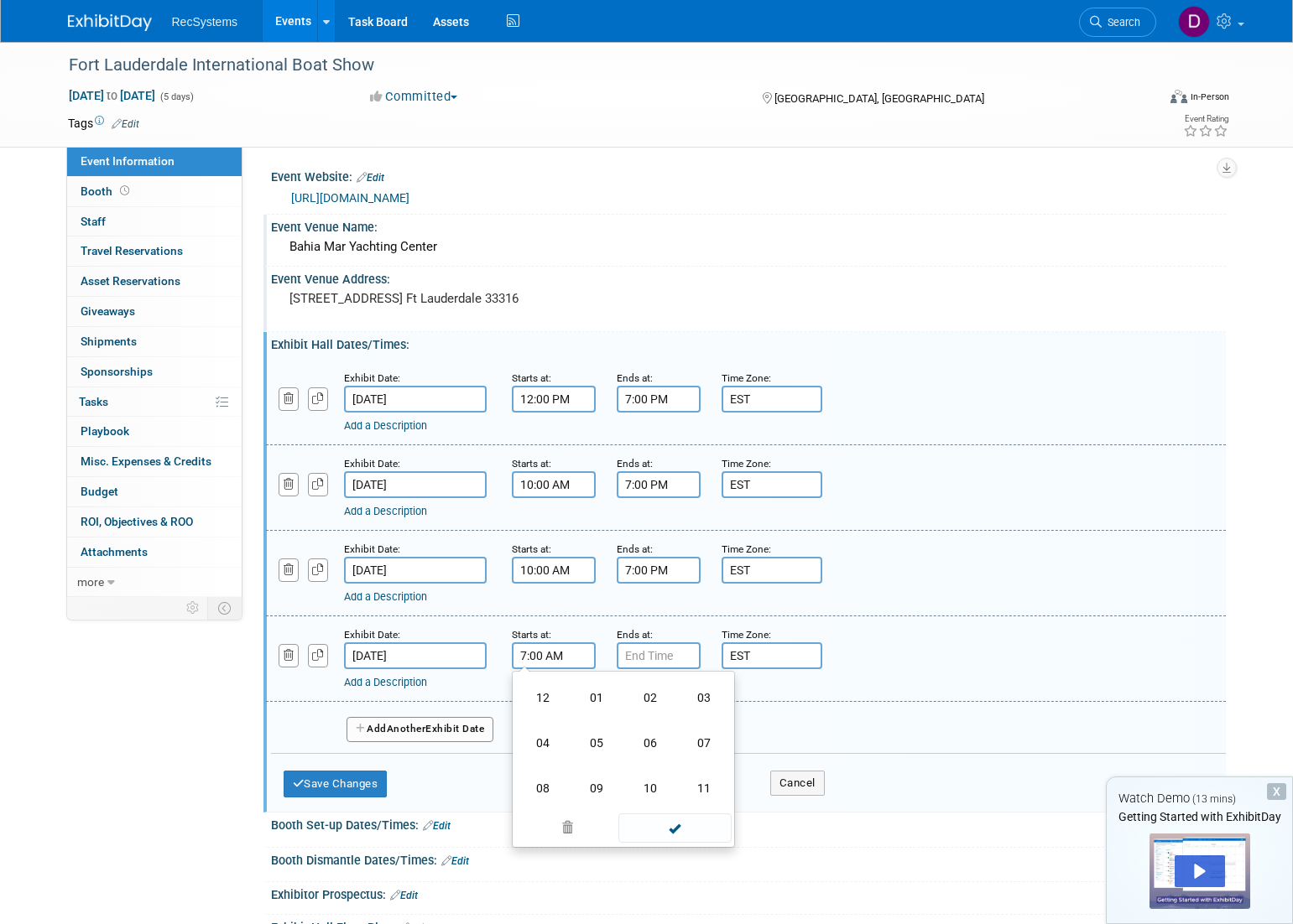
type input "10:00 AM"
type input "7:00 PM"
click at [666, 656] on input "7:00 PM" at bounding box center [658, 655] width 84 height 27
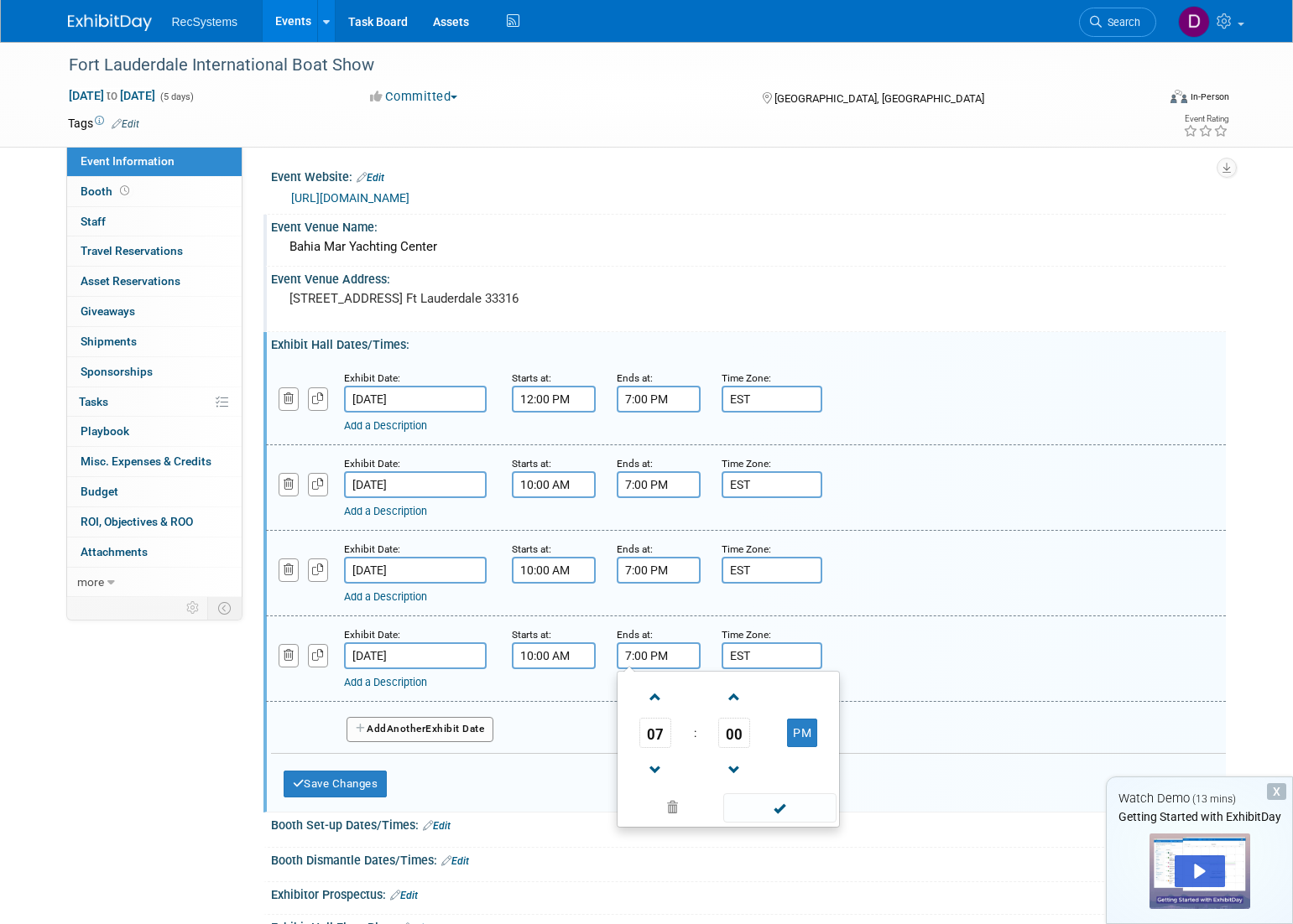
click at [780, 807] on span at bounding box center [780, 808] width 113 height 29
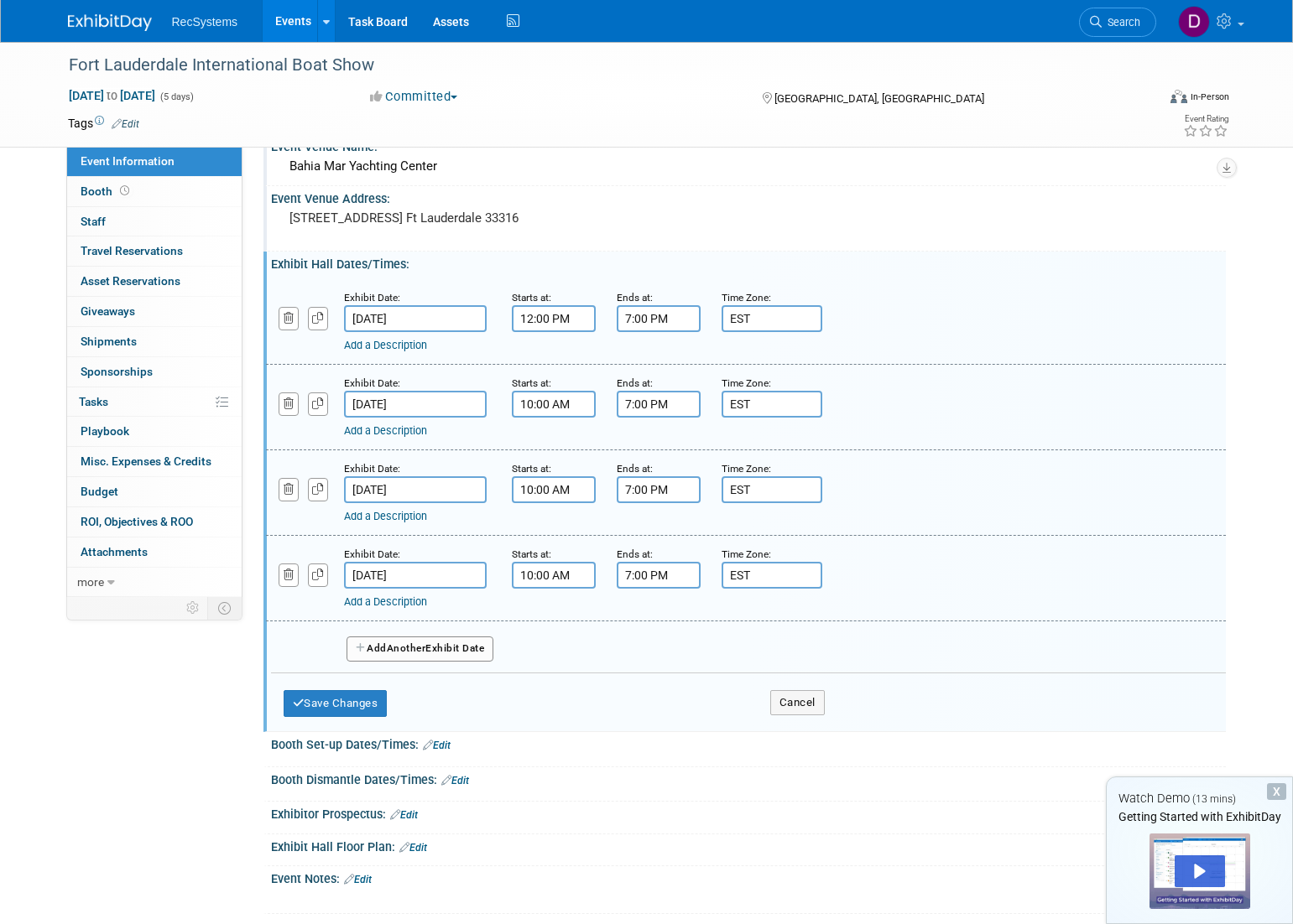
scroll to position [80, 0]
click at [402, 644] on span "Another" at bounding box center [406, 649] width 39 height 12
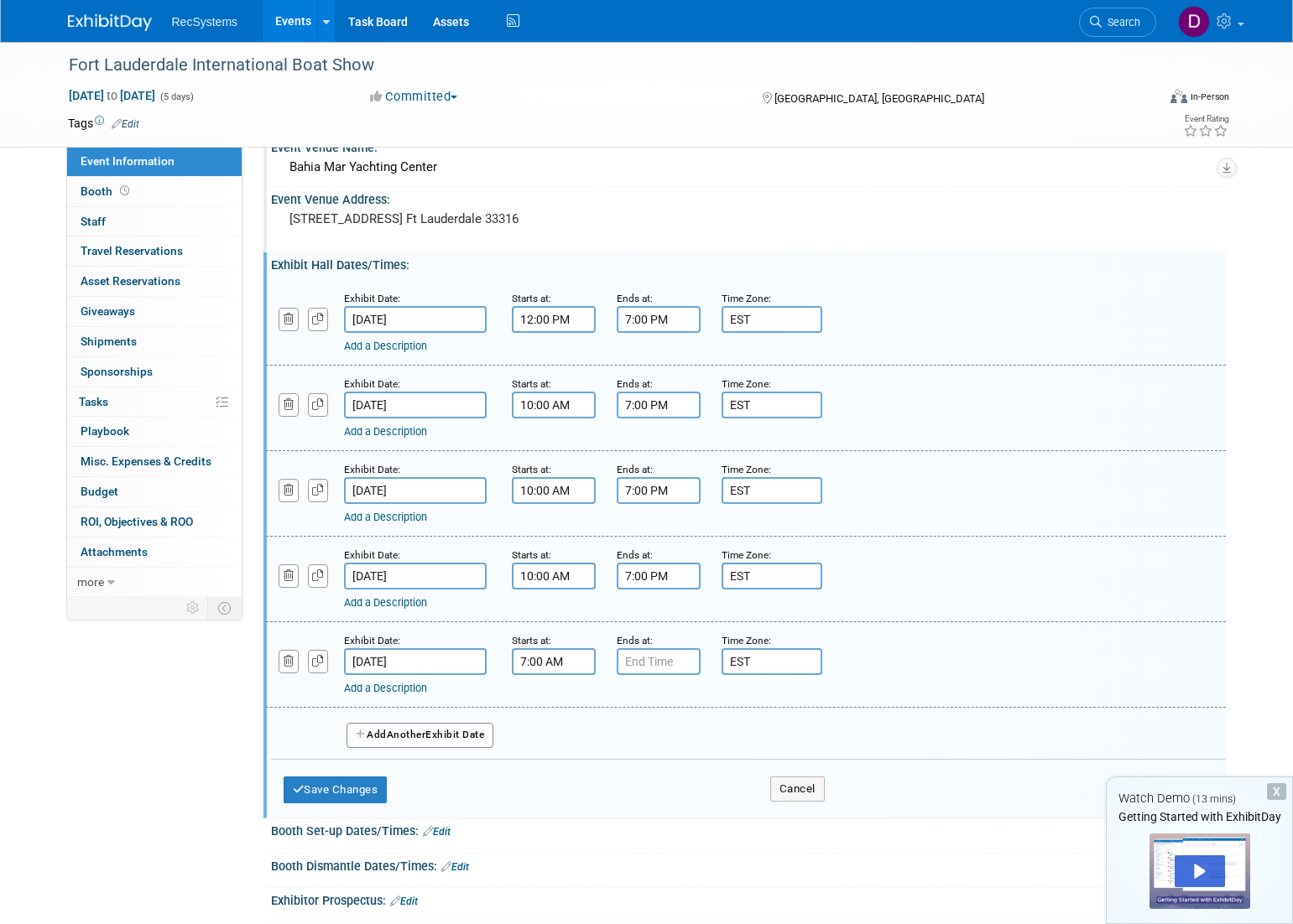
click at [549, 664] on input "7:00 AM" at bounding box center [554, 661] width 84 height 27
click at [553, 734] on span "07" at bounding box center [550, 738] width 32 height 30
drag, startPoint x: 647, startPoint y: 795, endPoint x: 684, endPoint y: 706, distance: 96.4
click at [648, 794] on td "10" at bounding box center [650, 794] width 54 height 46
type input "10:00 AM"
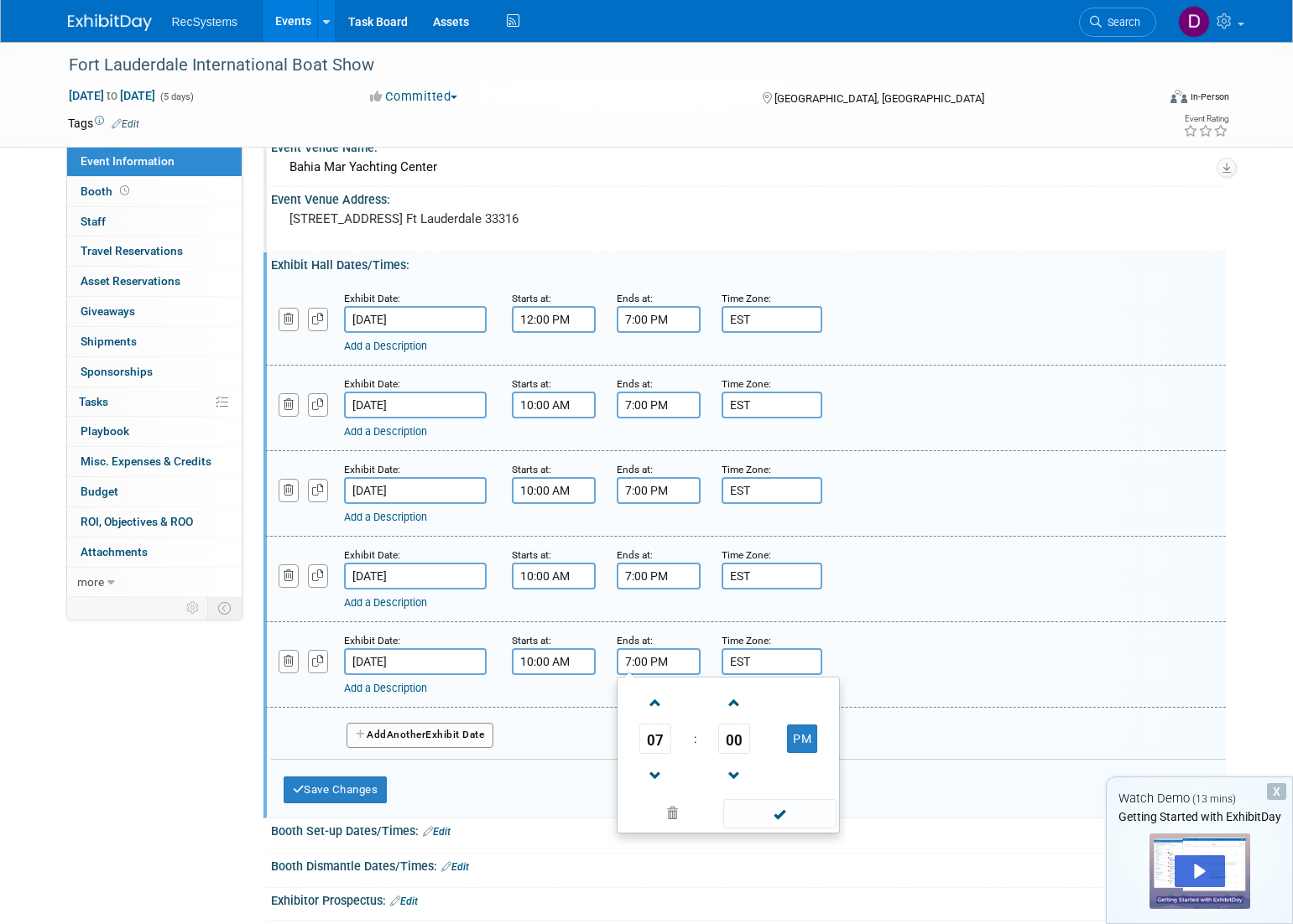
click at [656, 661] on input "7:00 PM" at bounding box center [658, 661] width 84 height 27
click at [657, 771] on span at bounding box center [656, 776] width 29 height 29
type input "6:00 PM"
click at [341, 787] on button "Save Changes" at bounding box center [336, 789] width 104 height 27
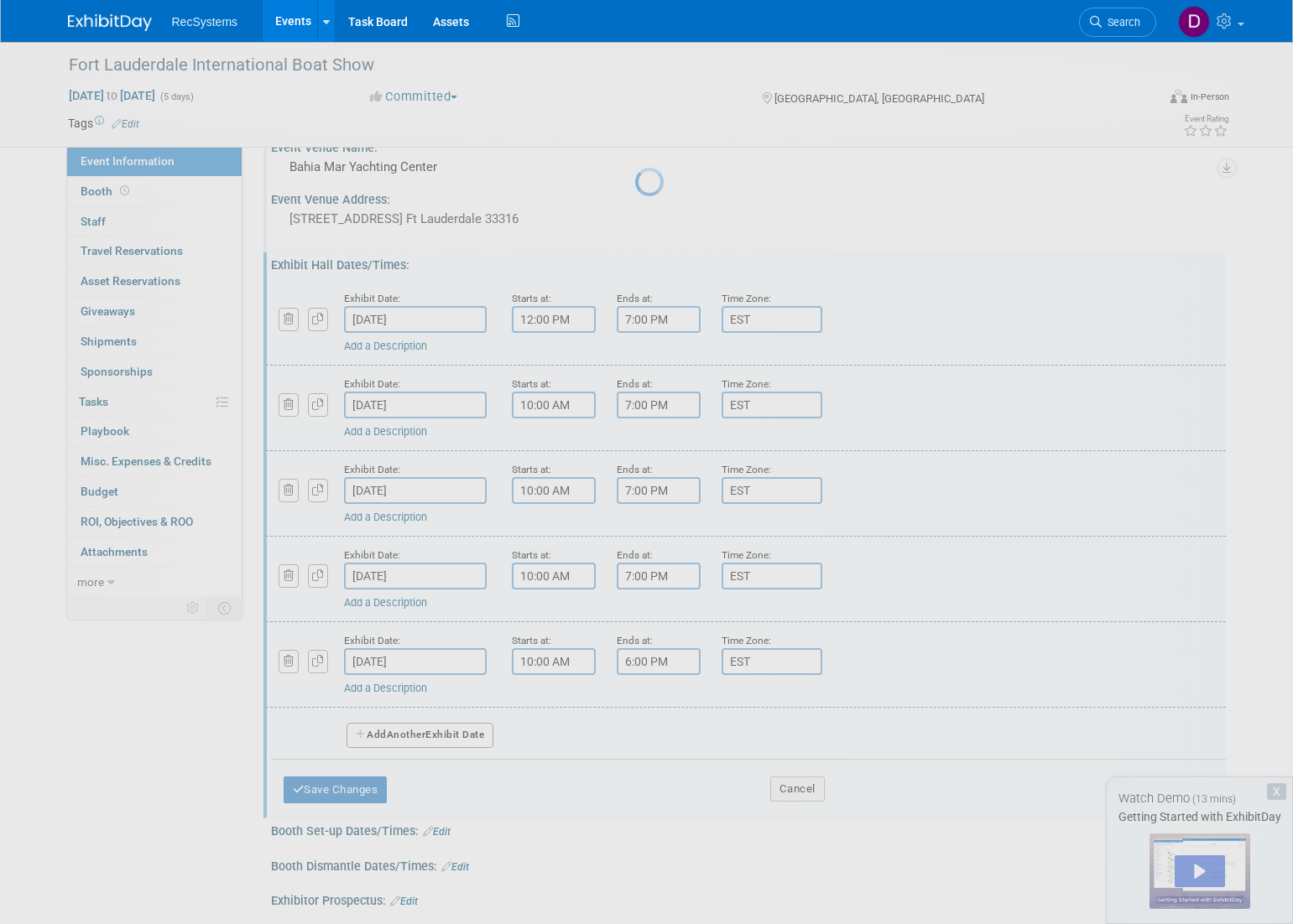
scroll to position [0, 0]
